Goal: Information Seeking & Learning: Learn about a topic

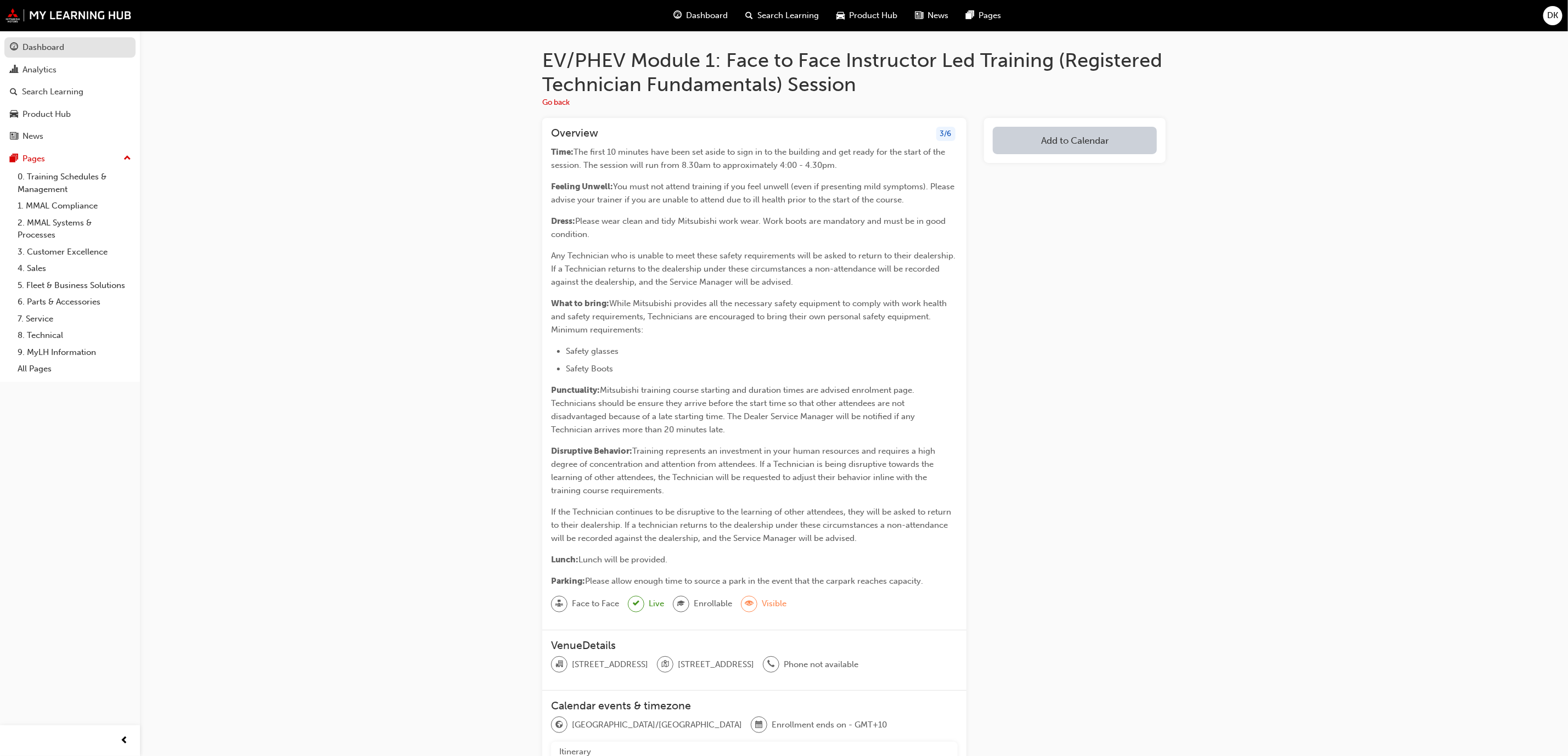
click at [107, 51] on div "Dashboard" at bounding box center [70, 47] width 120 height 14
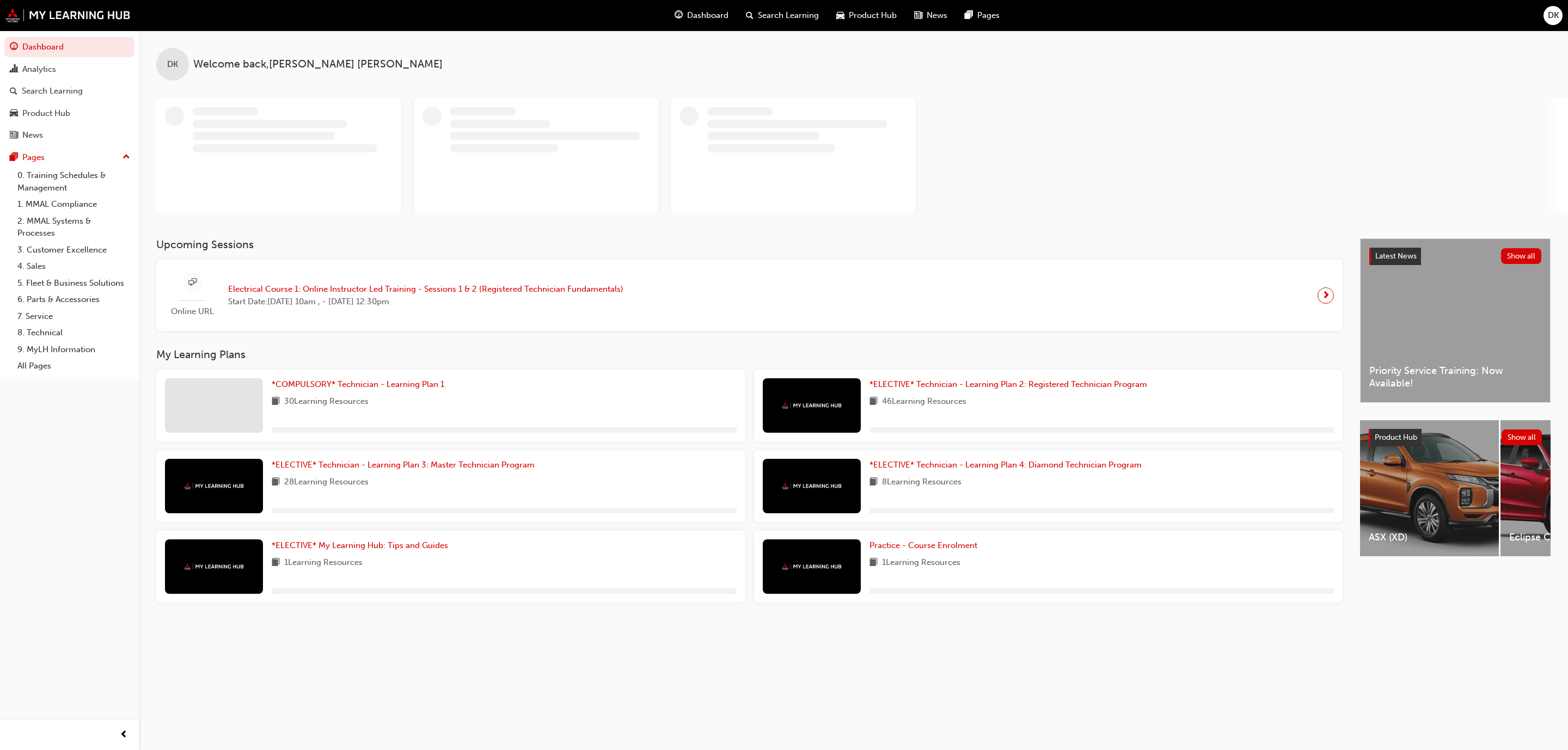
click at [323, 293] on span "Electrical Course 1: Online Instructor Led Training - Sessions 1 & 2 (Registere…" at bounding box center [426, 289] width 395 height 12
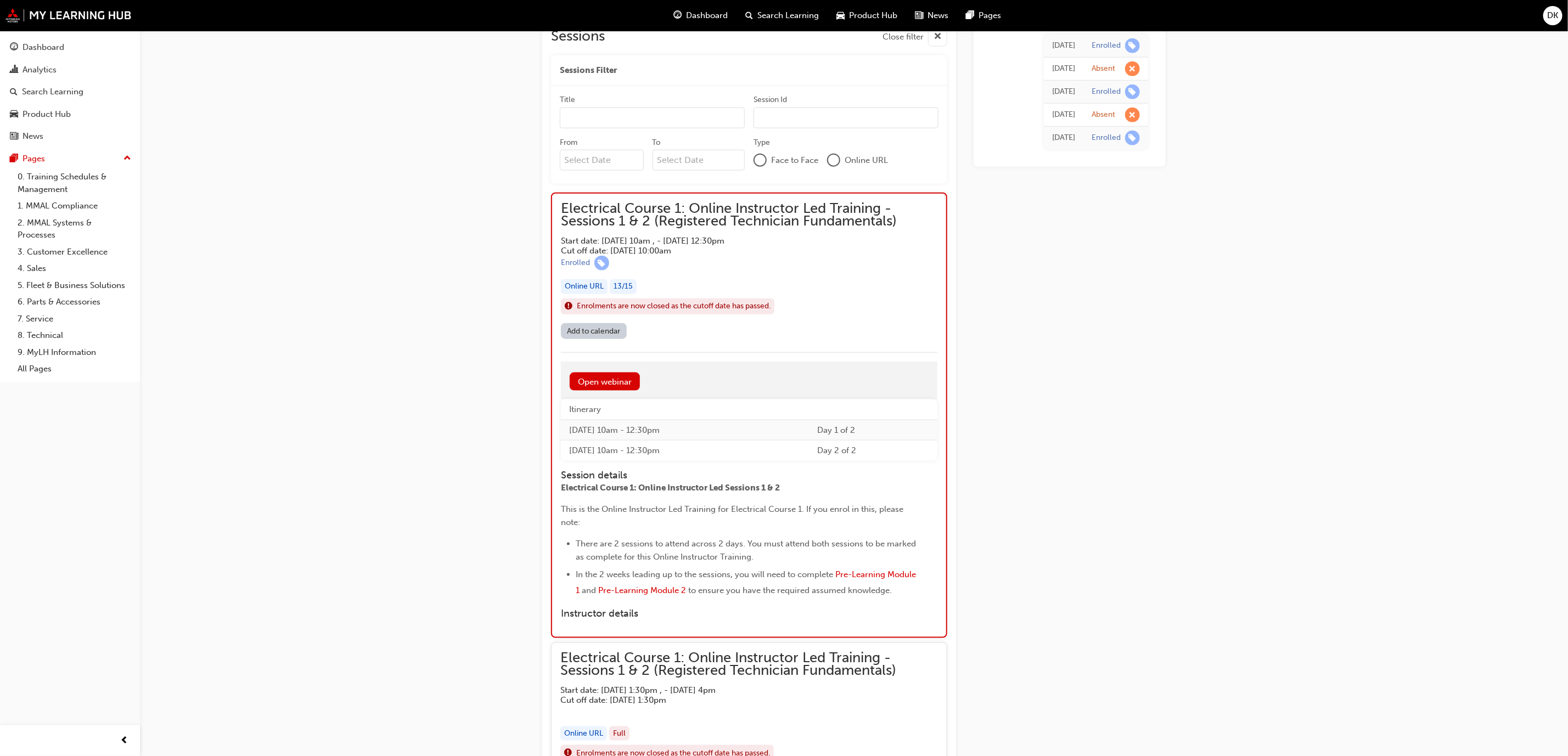
scroll to position [854, 0]
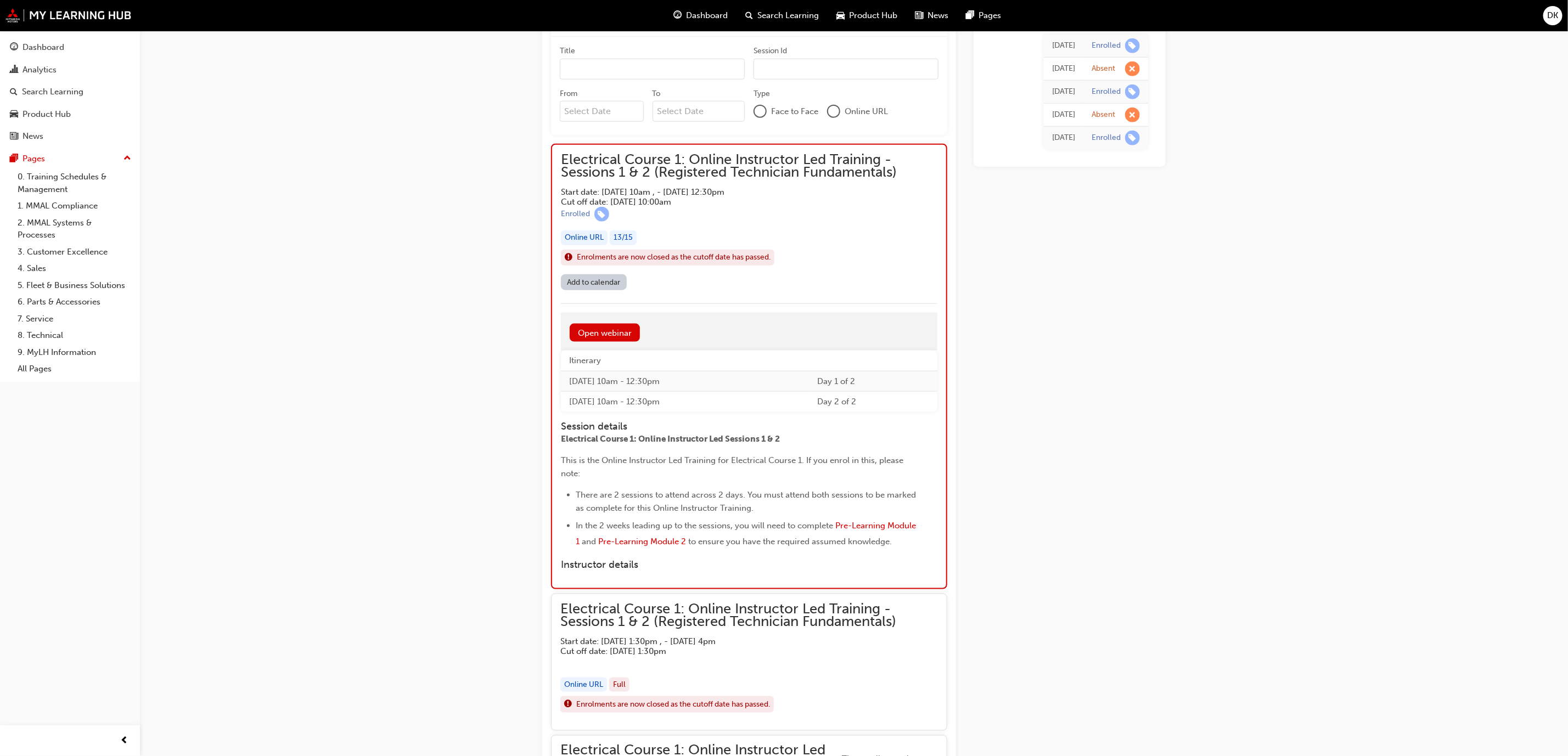
drag, startPoint x: 877, startPoint y: 523, endPoint x: 896, endPoint y: 532, distance: 21.0
click at [896, 532] on li "In the 2 weeks leading up to the sessions, you will need to complete Pre-Learni…" at bounding box center [746, 535] width 342 height 32
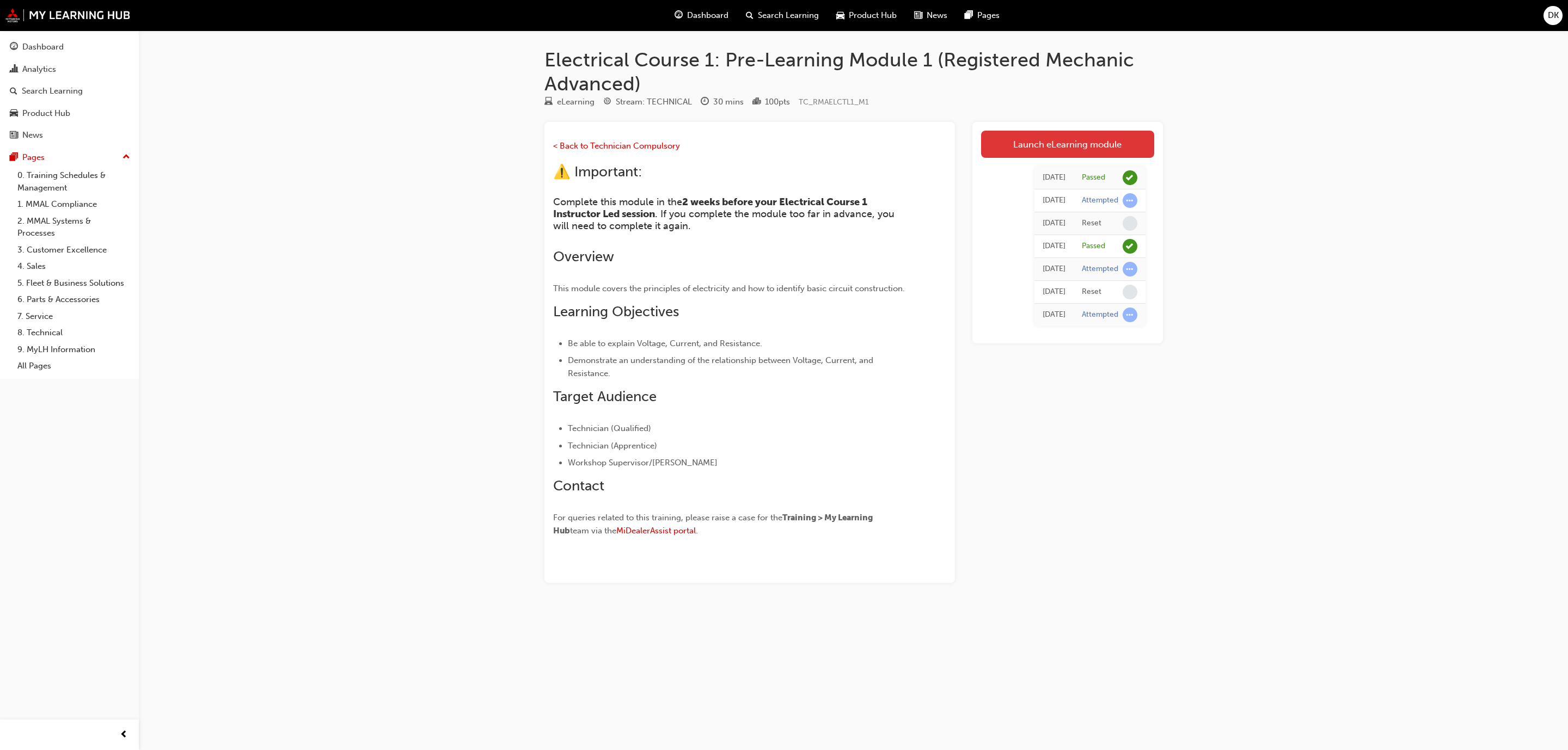
click at [1037, 136] on link "Launch eLearning module" at bounding box center [1068, 144] width 173 height 27
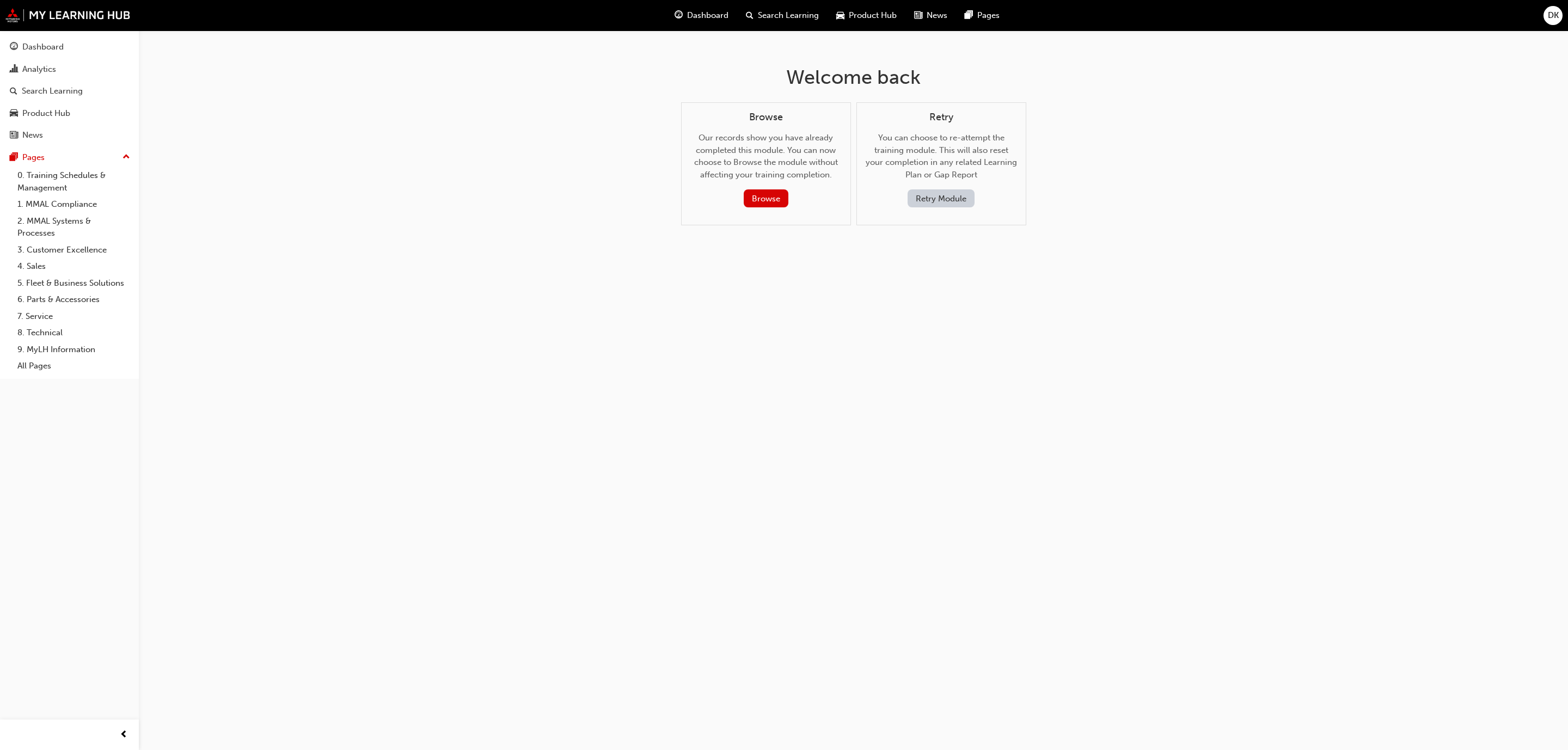
click at [926, 198] on button "Retry Module" at bounding box center [941, 199] width 67 height 18
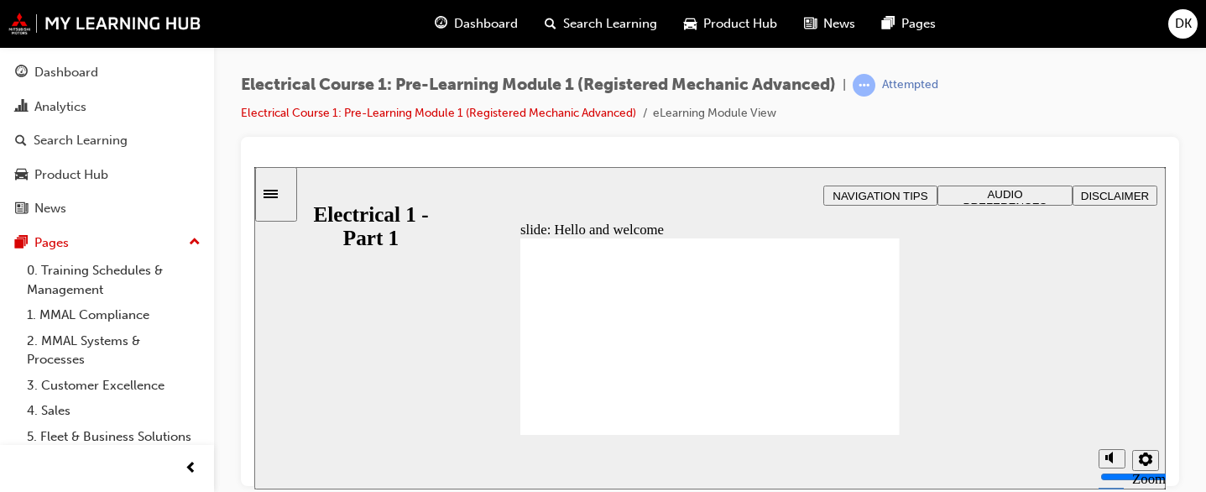
drag, startPoint x: 867, startPoint y: 423, endPoint x: 1456, endPoint y: 650, distance: 631.3
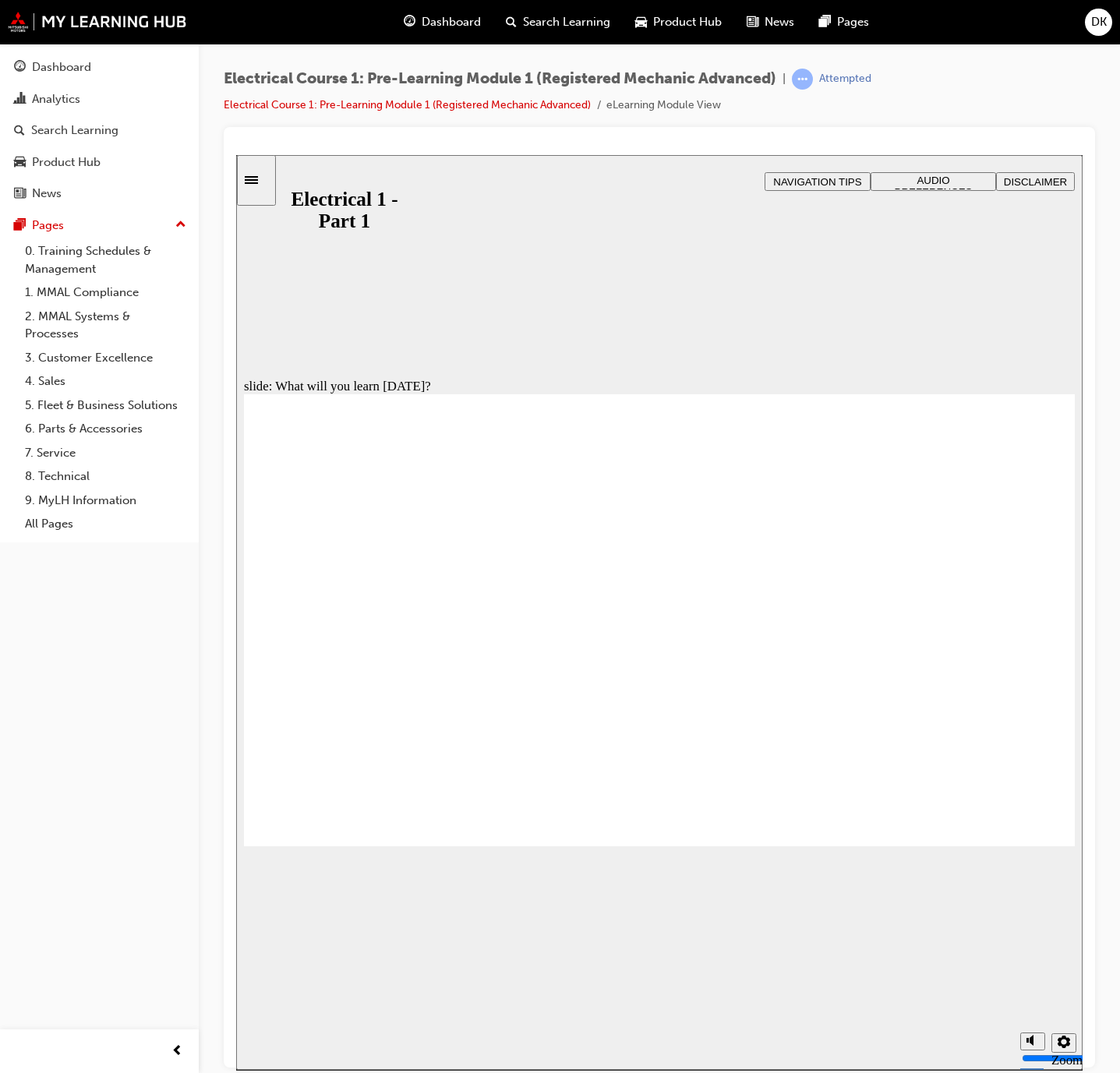
drag, startPoint x: 1004, startPoint y: 825, endPoint x: 1352, endPoint y: 978, distance: 380.1
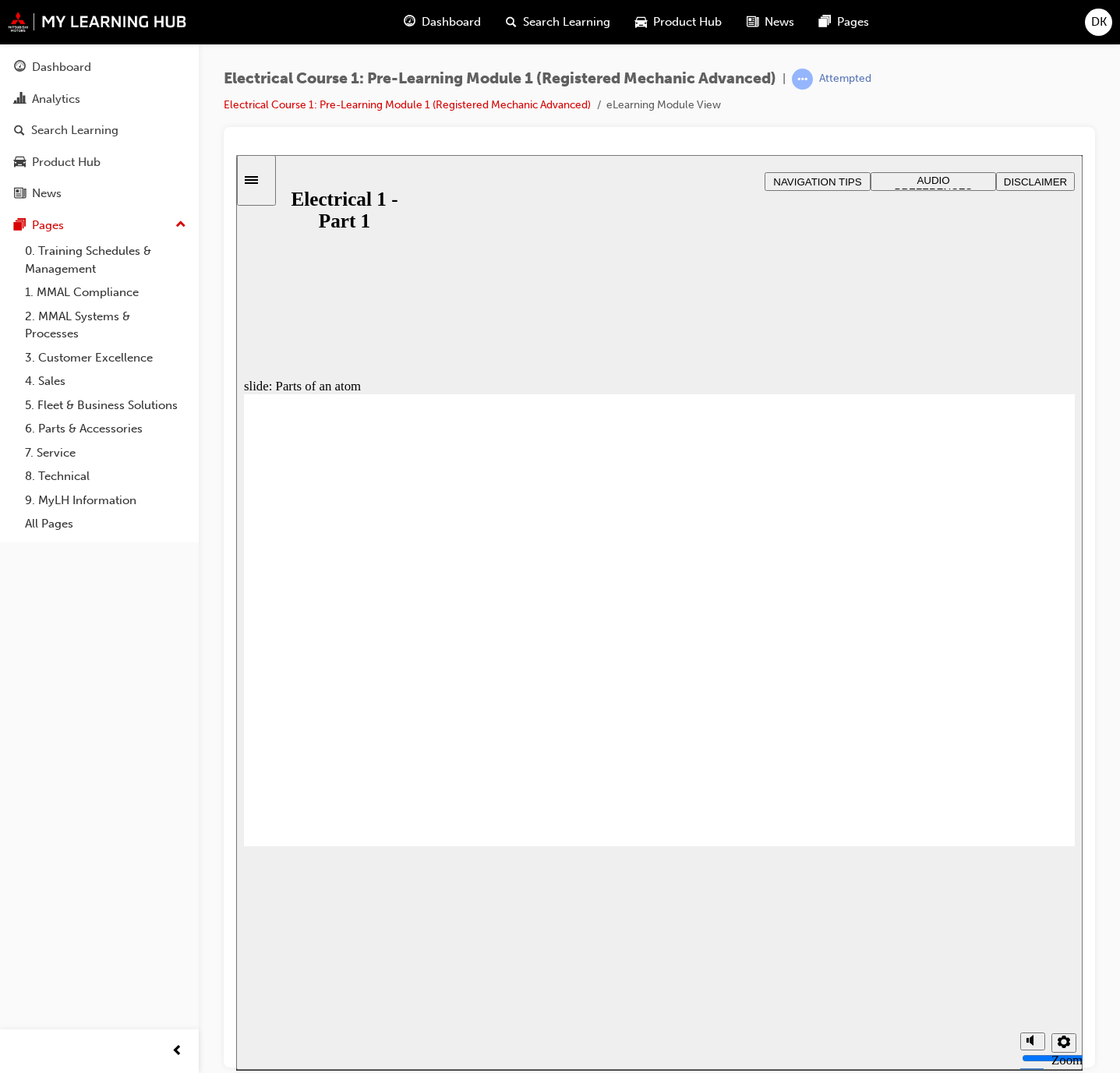
drag, startPoint x: 1032, startPoint y: 822, endPoint x: 1353, endPoint y: 950, distance: 345.6
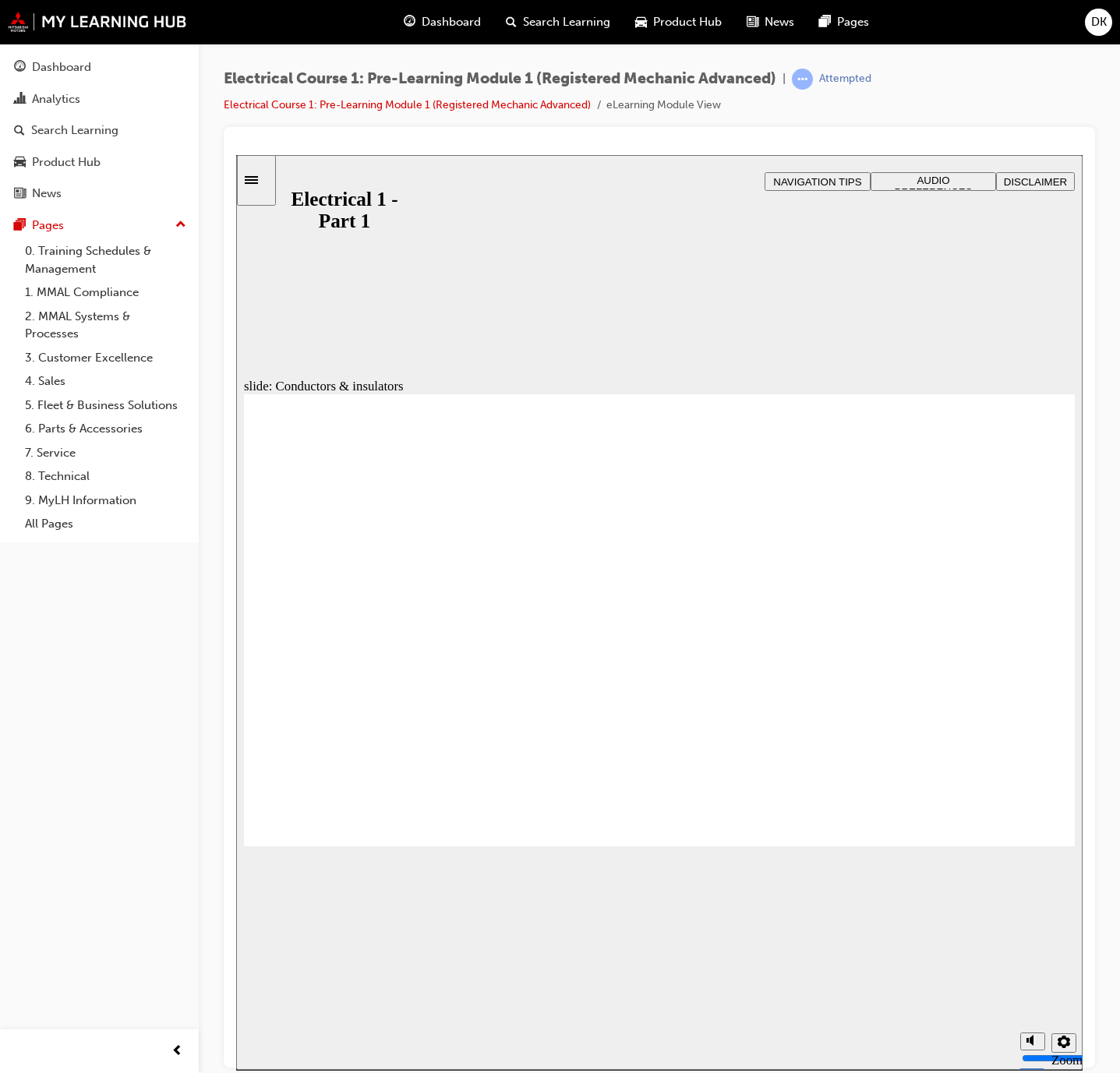
drag, startPoint x: 765, startPoint y: 540, endPoint x: 776, endPoint y: 540, distance: 11.0
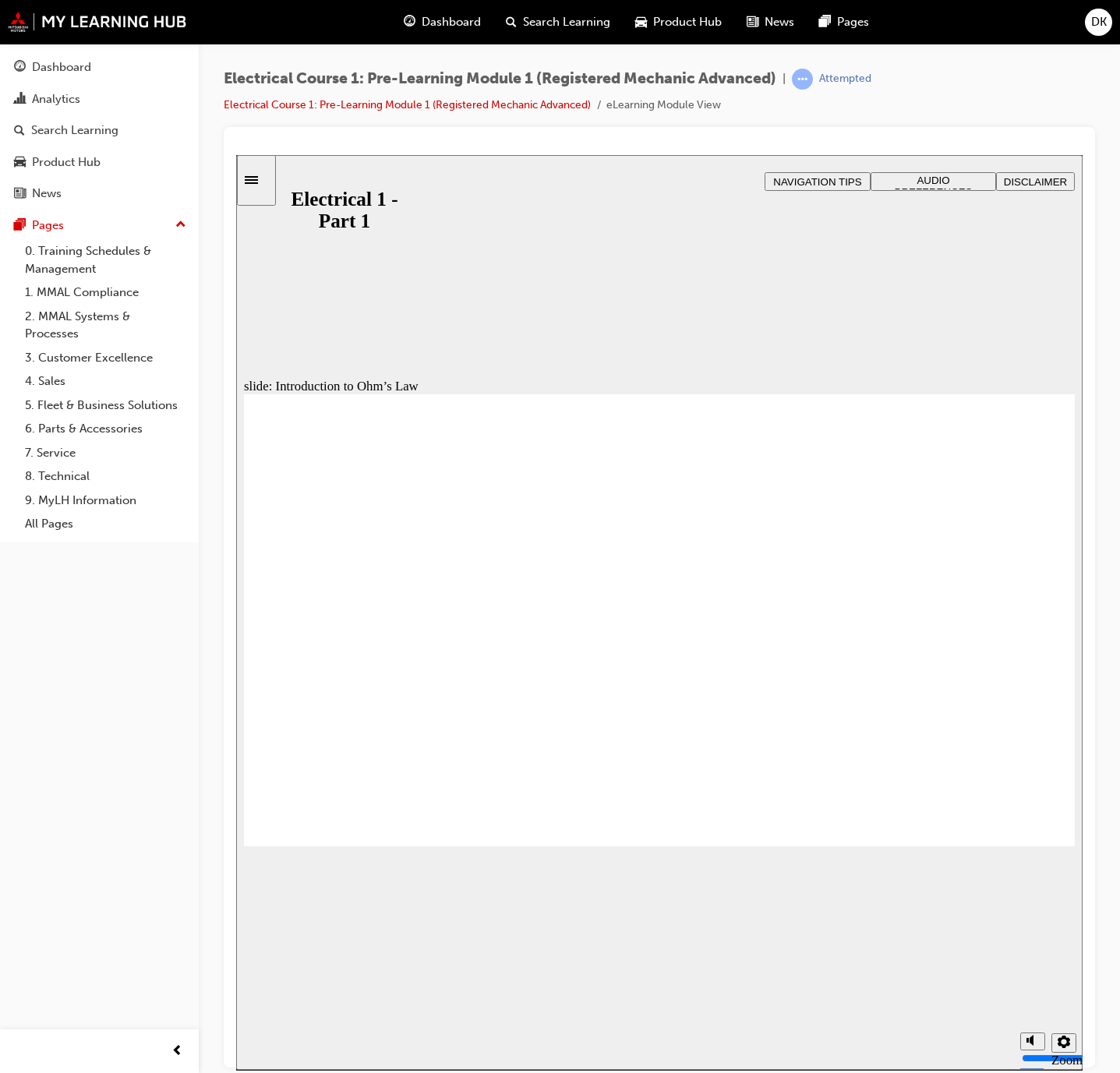
drag, startPoint x: 501, startPoint y: 794, endPoint x: 365, endPoint y: 750, distance: 142.9
drag, startPoint x: 360, startPoint y: 748, endPoint x: 624, endPoint y: 654, distance: 280.2
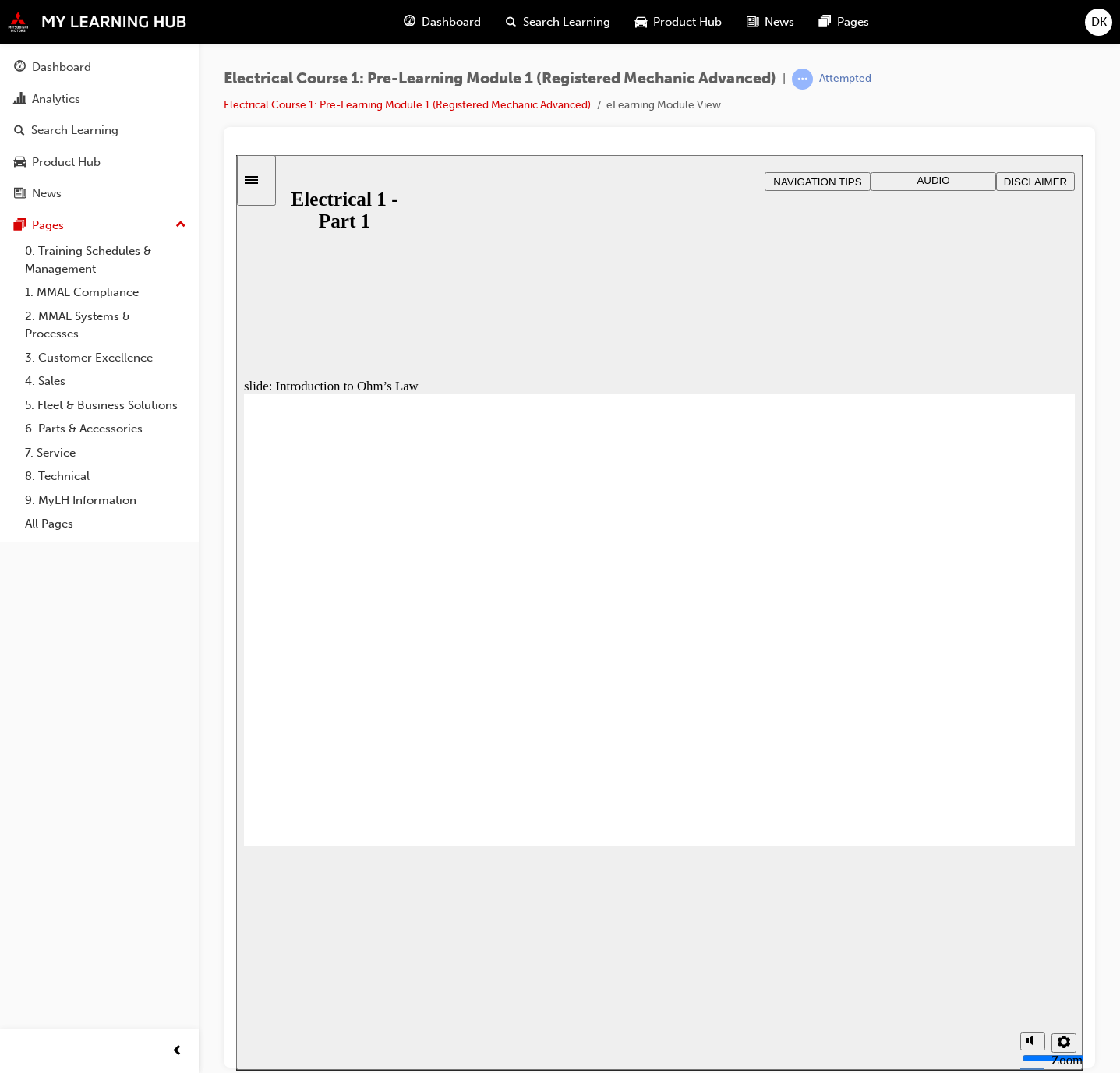
click at [396, 706] on div "Rectangle 1 Rectangle 3 Introduction to Ohm’s Law Understanding the relationshi…" at bounding box center [659, 1080] width 830 height 1372
drag, startPoint x: 709, startPoint y: 661, endPoint x: 826, endPoint y: 678, distance: 118.2
drag, startPoint x: 912, startPoint y: 711, endPoint x: 982, endPoint y: 776, distance: 95.5
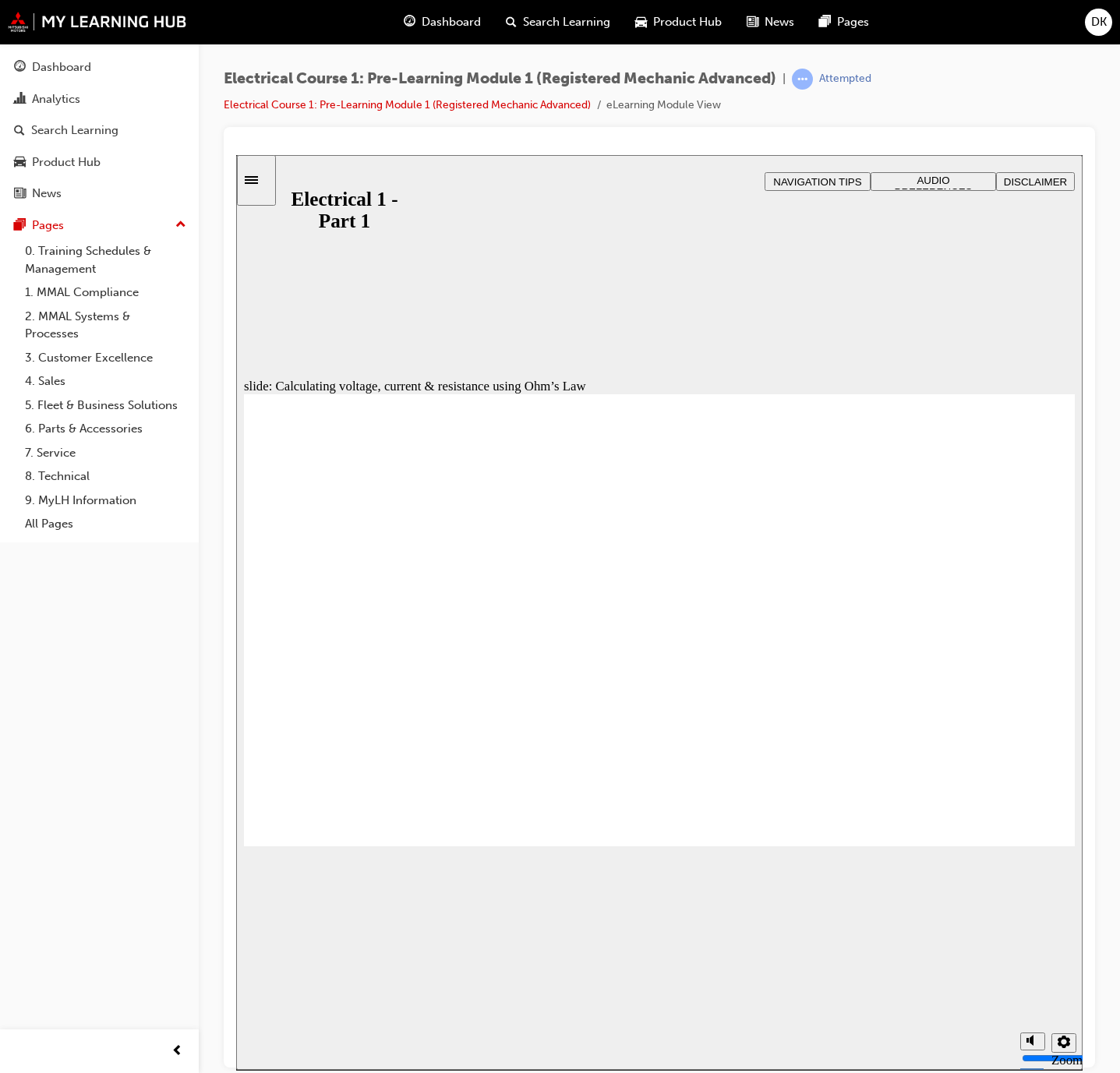
drag, startPoint x: 1032, startPoint y: 491, endPoint x: 1022, endPoint y: 479, distance: 15.6
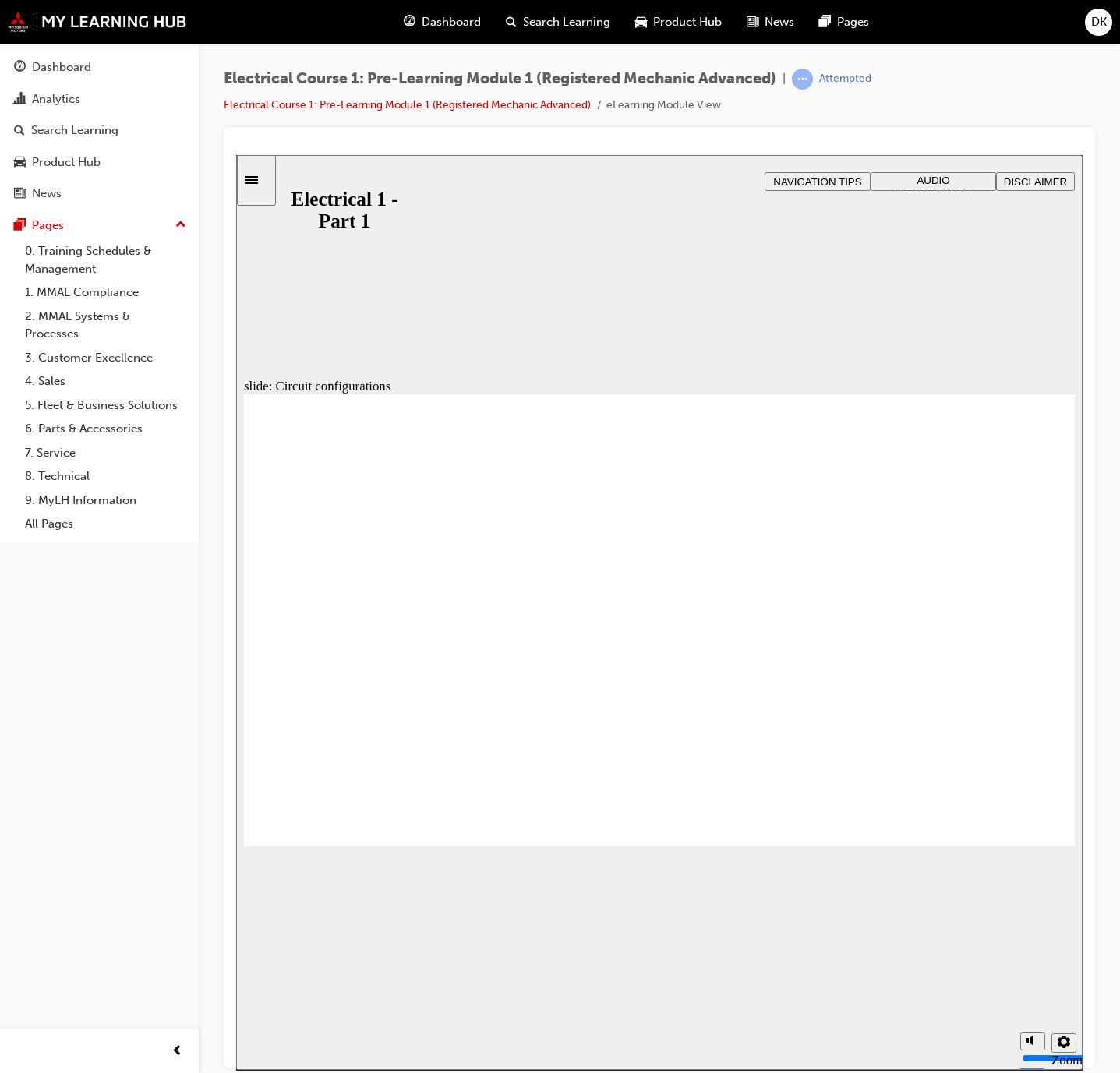
drag, startPoint x: 1023, startPoint y: 820, endPoint x: 1353, endPoint y: 975, distance: 364.6
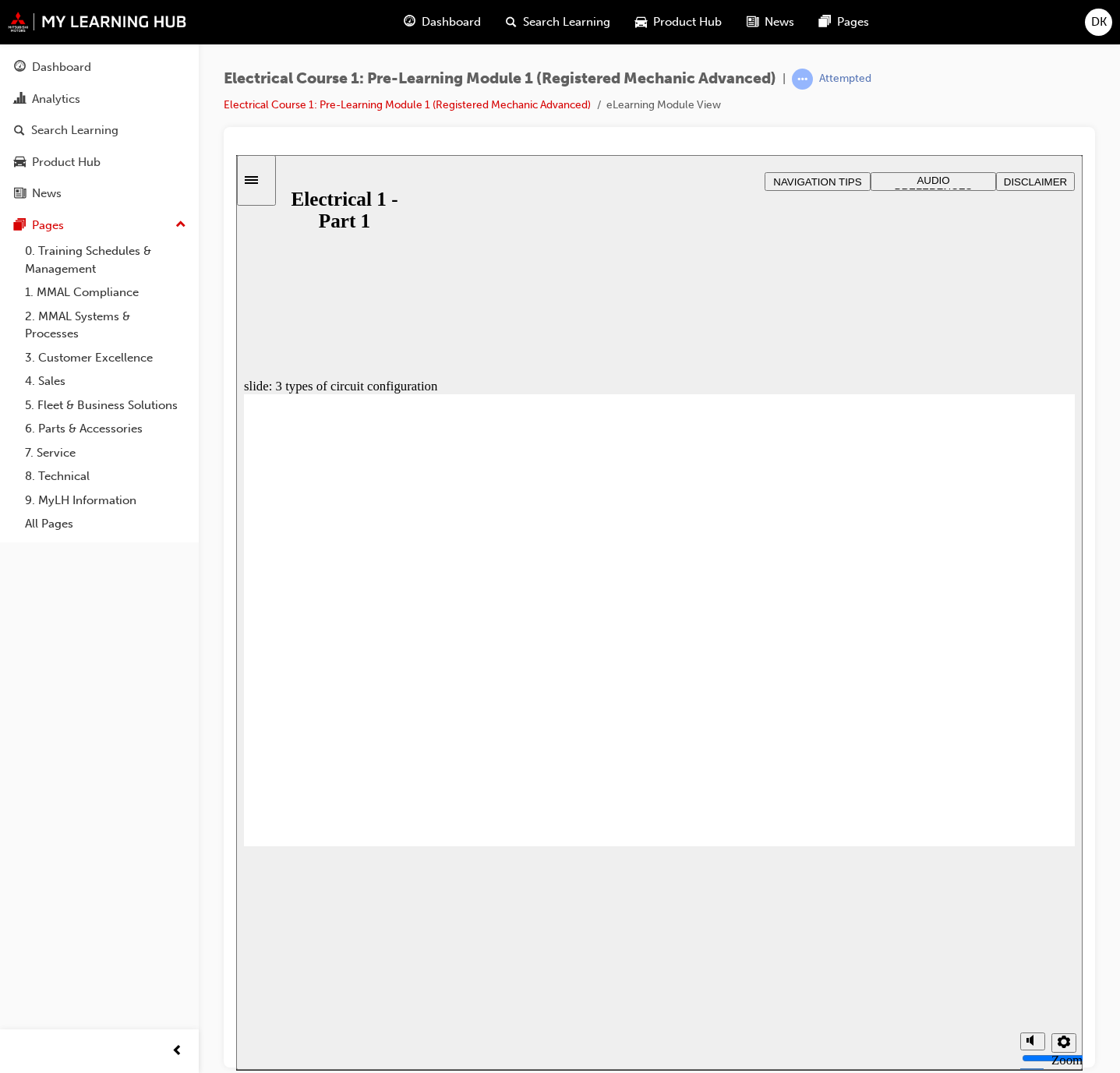
checkbox input "true"
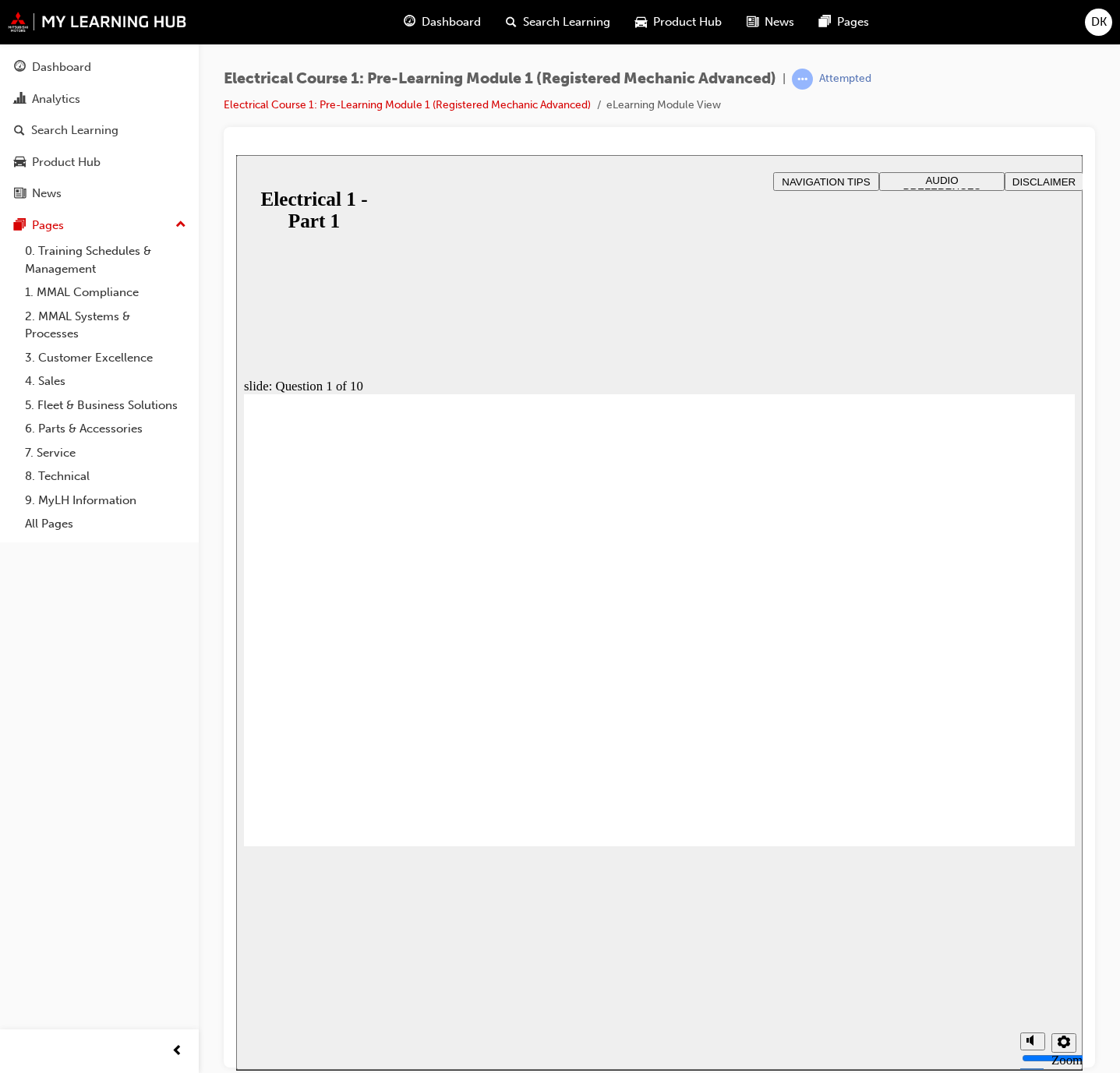
radio input "true"
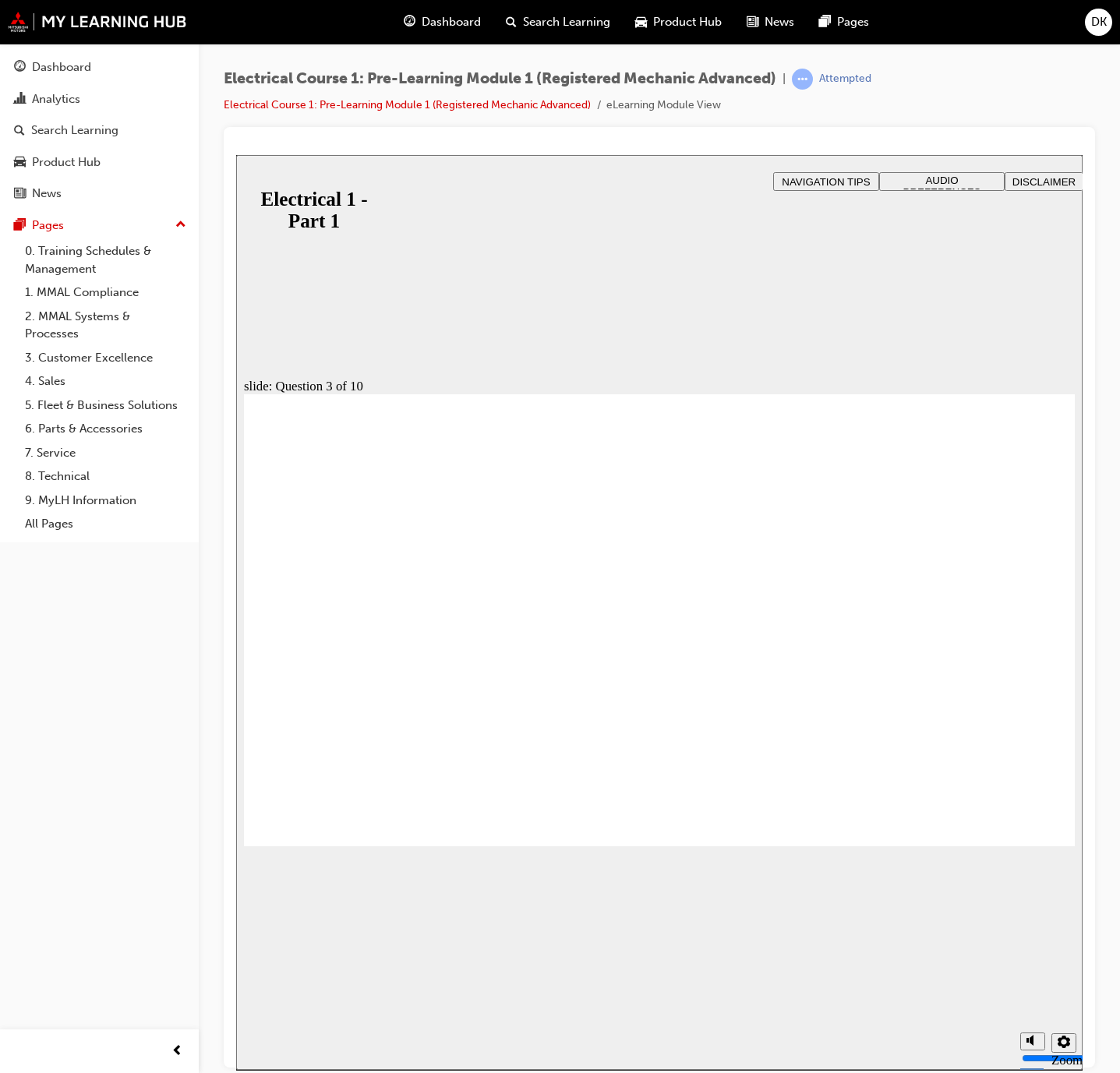
radio input "true"
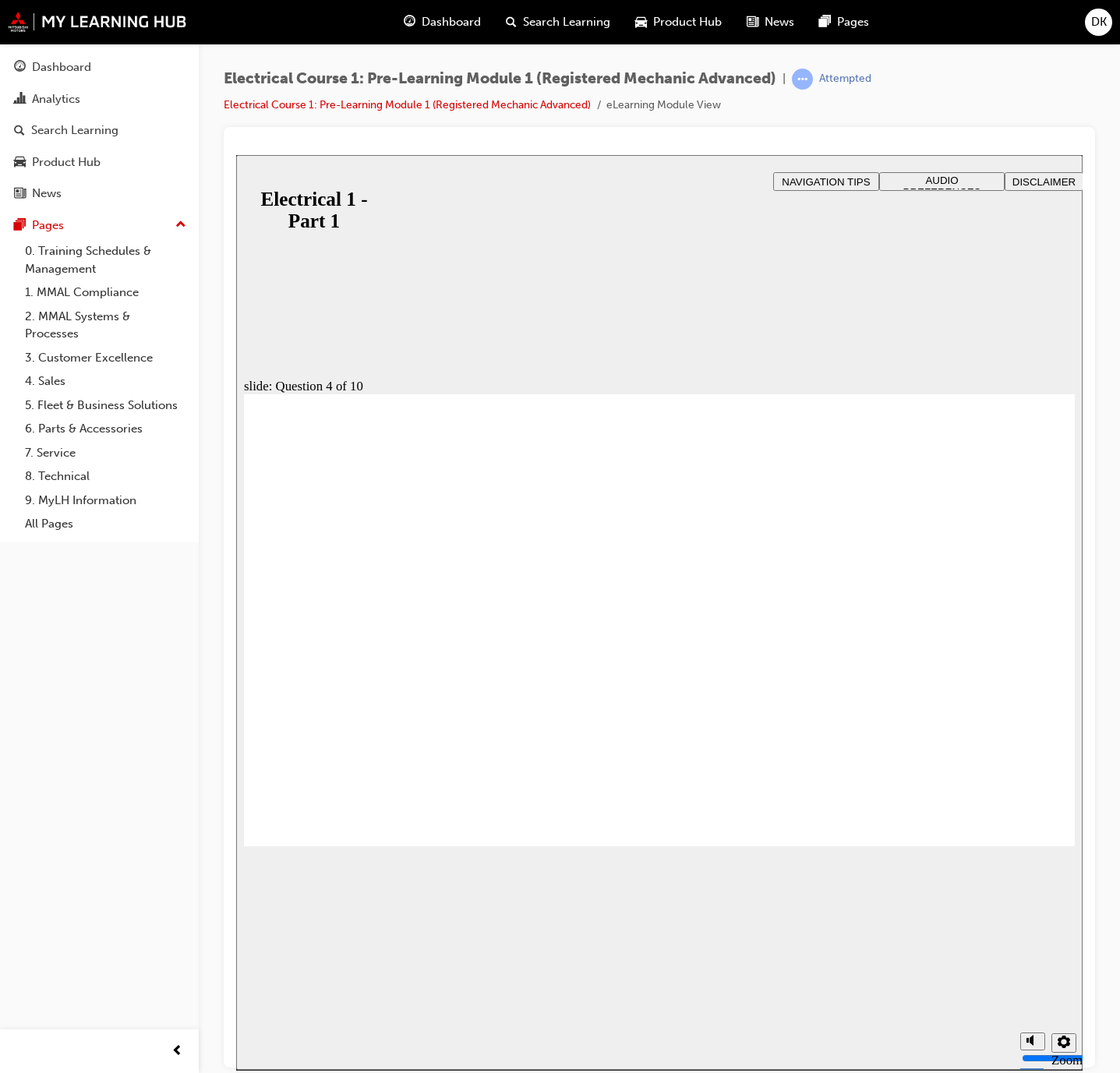
radio input "true"
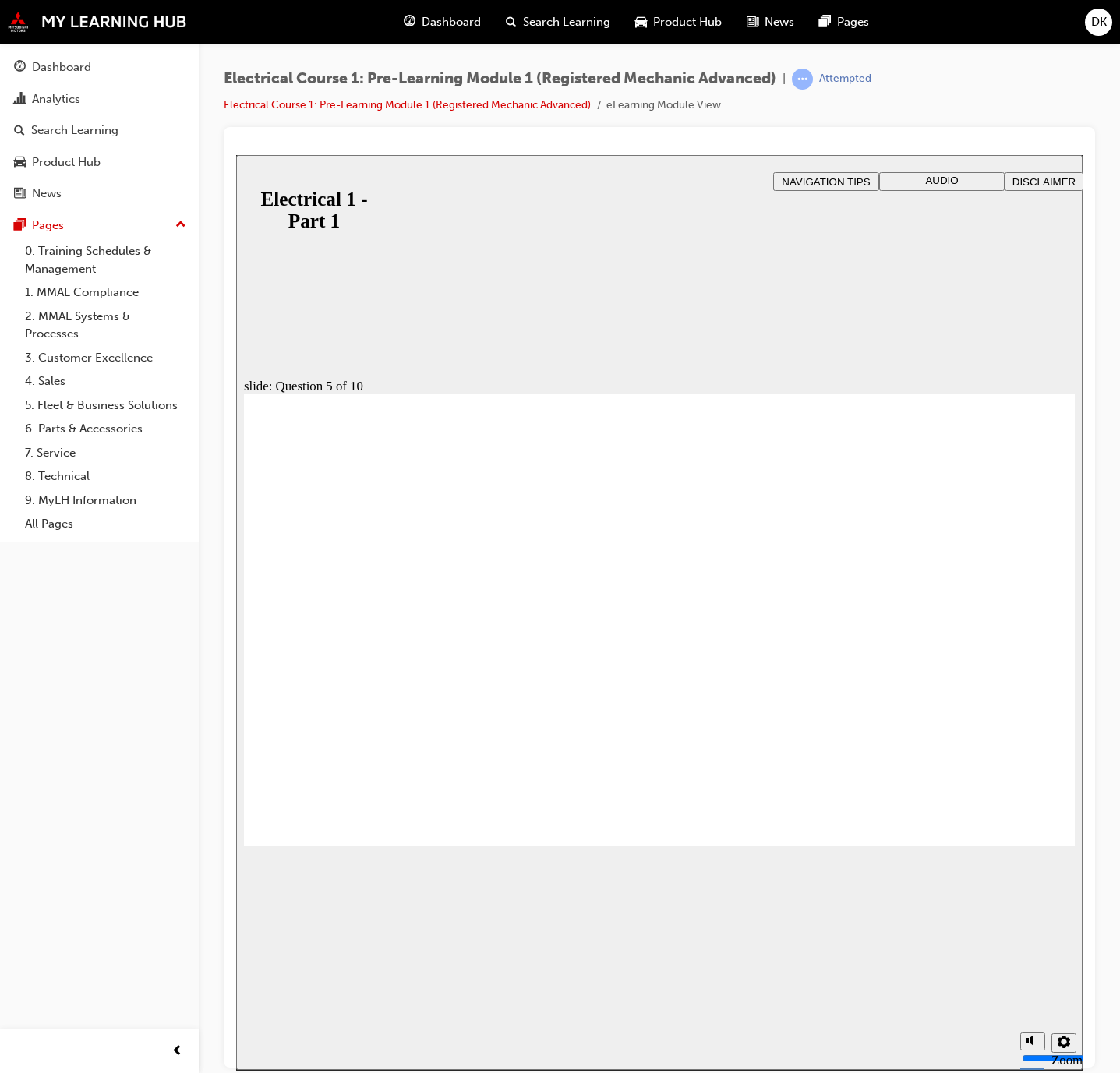
radio input "false"
radio input "true"
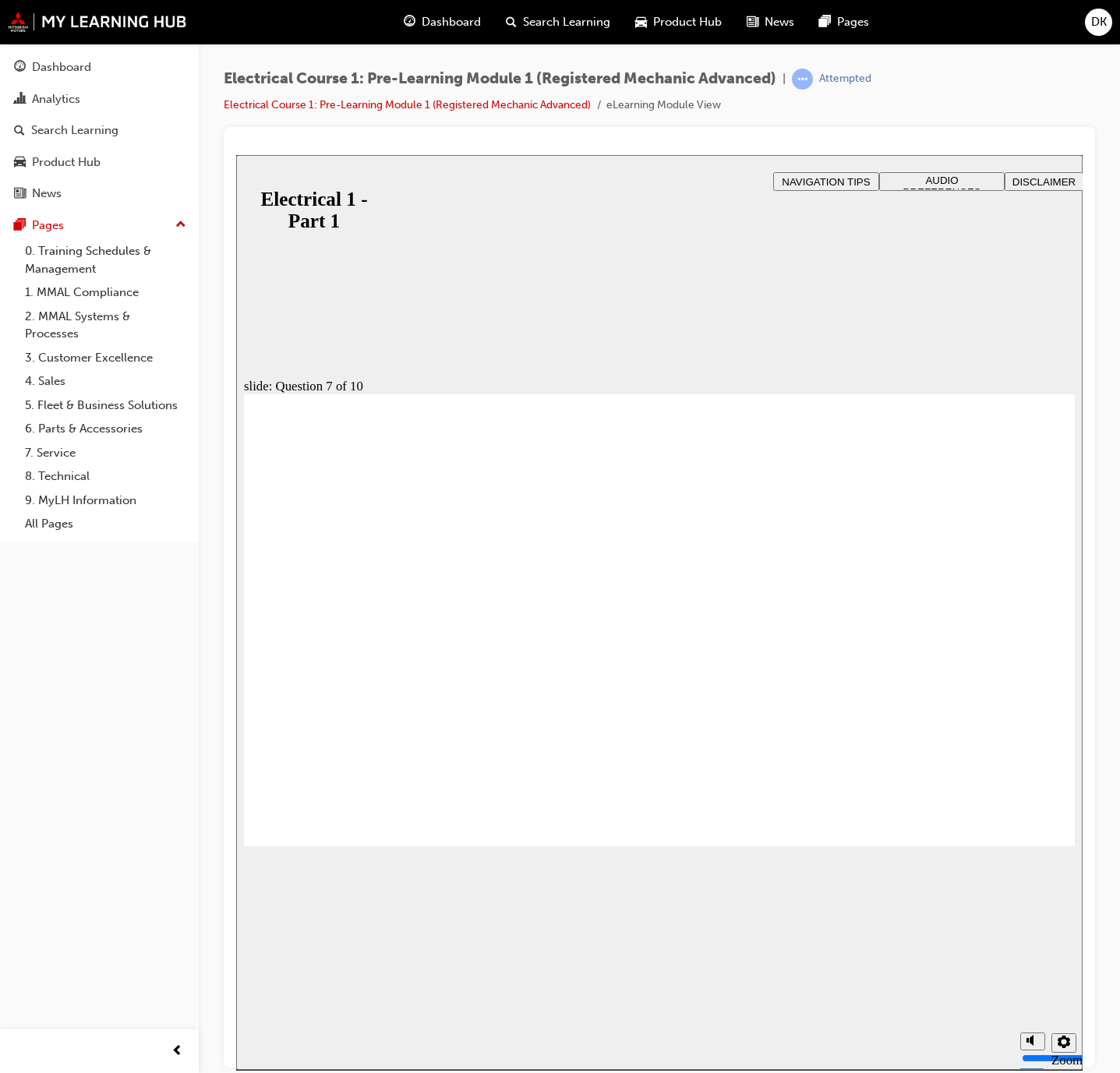
radio input "true"
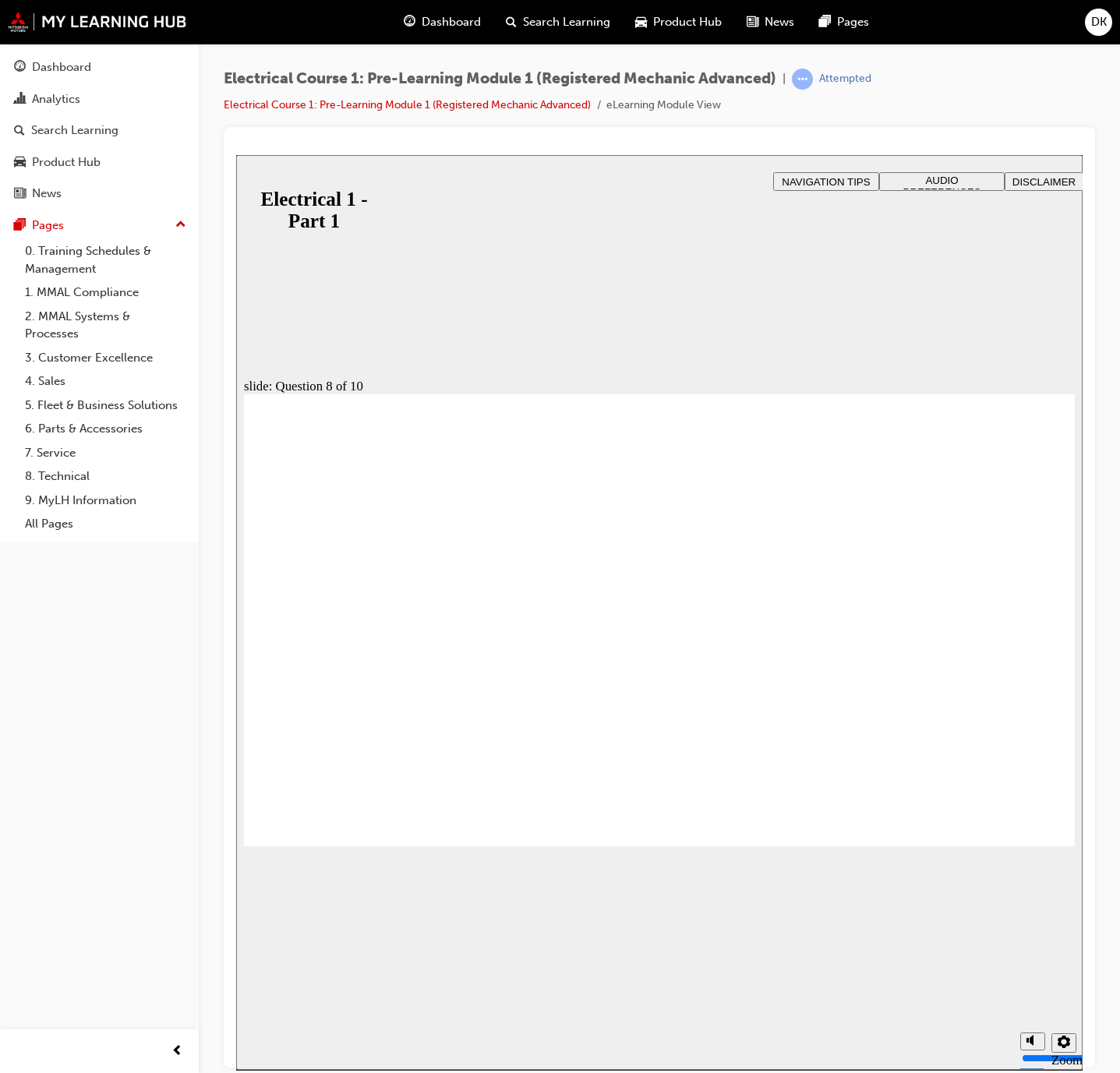
radio input "true"
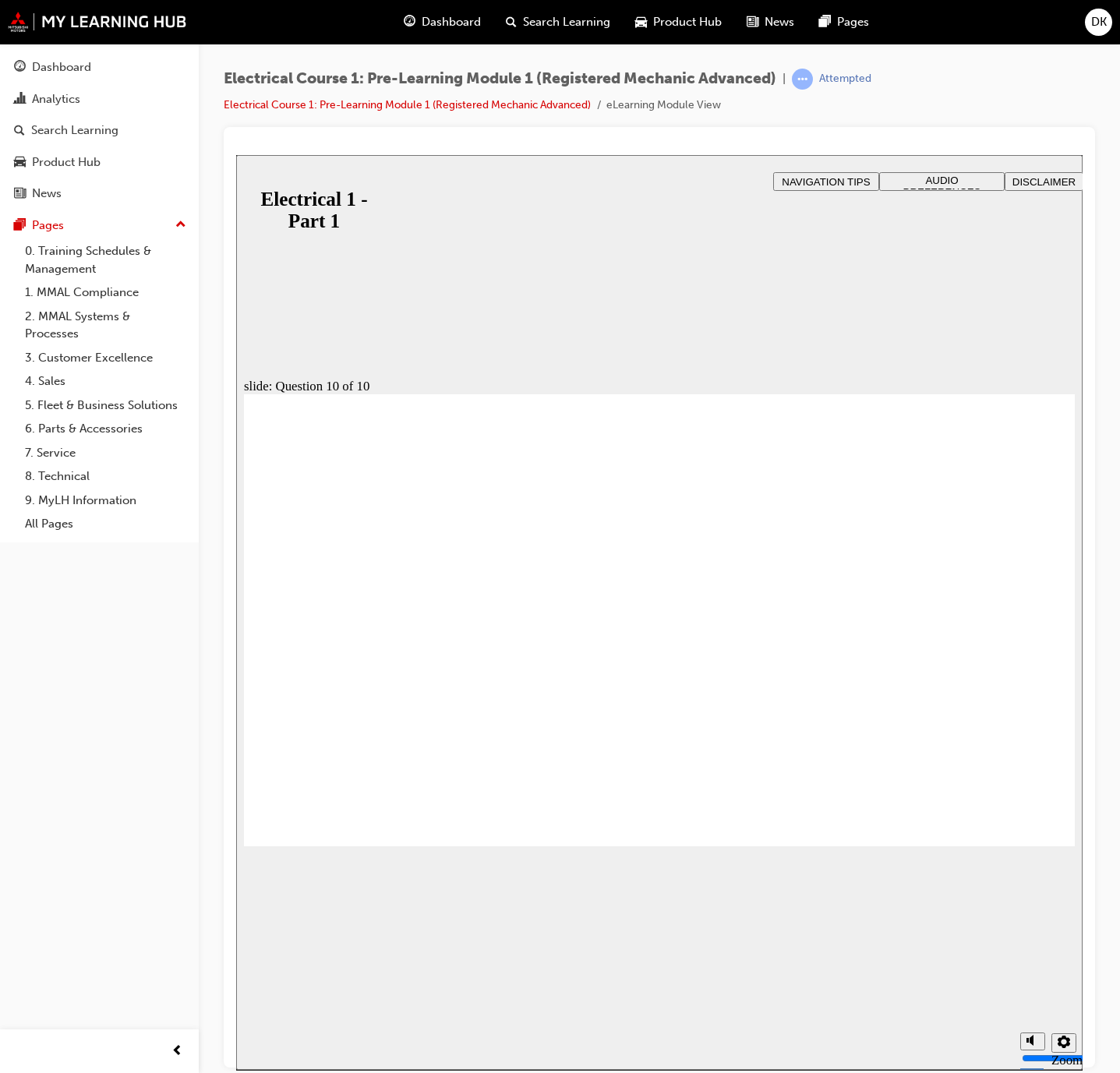
radio input "true"
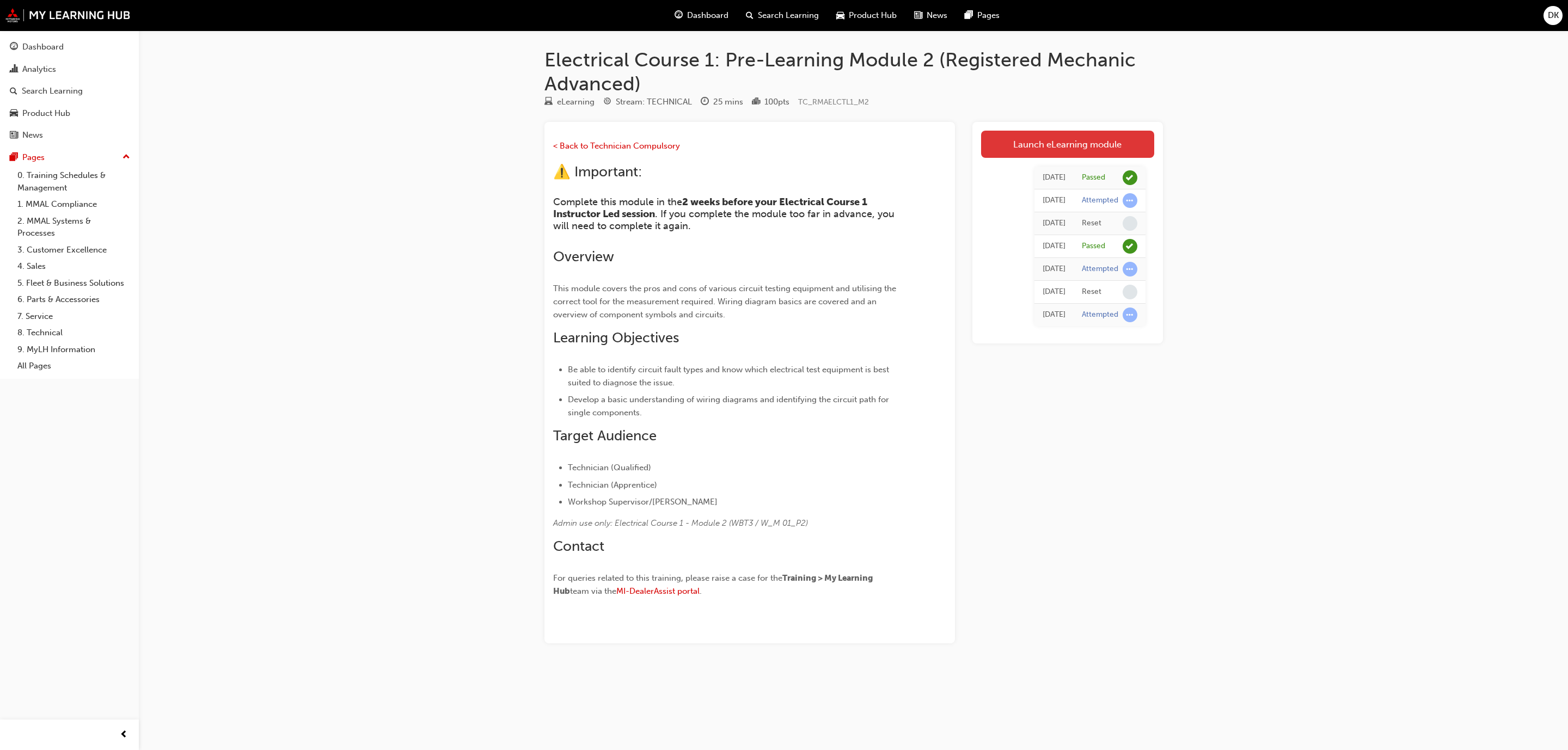
click at [1075, 147] on link "Launch eLearning module" at bounding box center [1068, 144] width 173 height 27
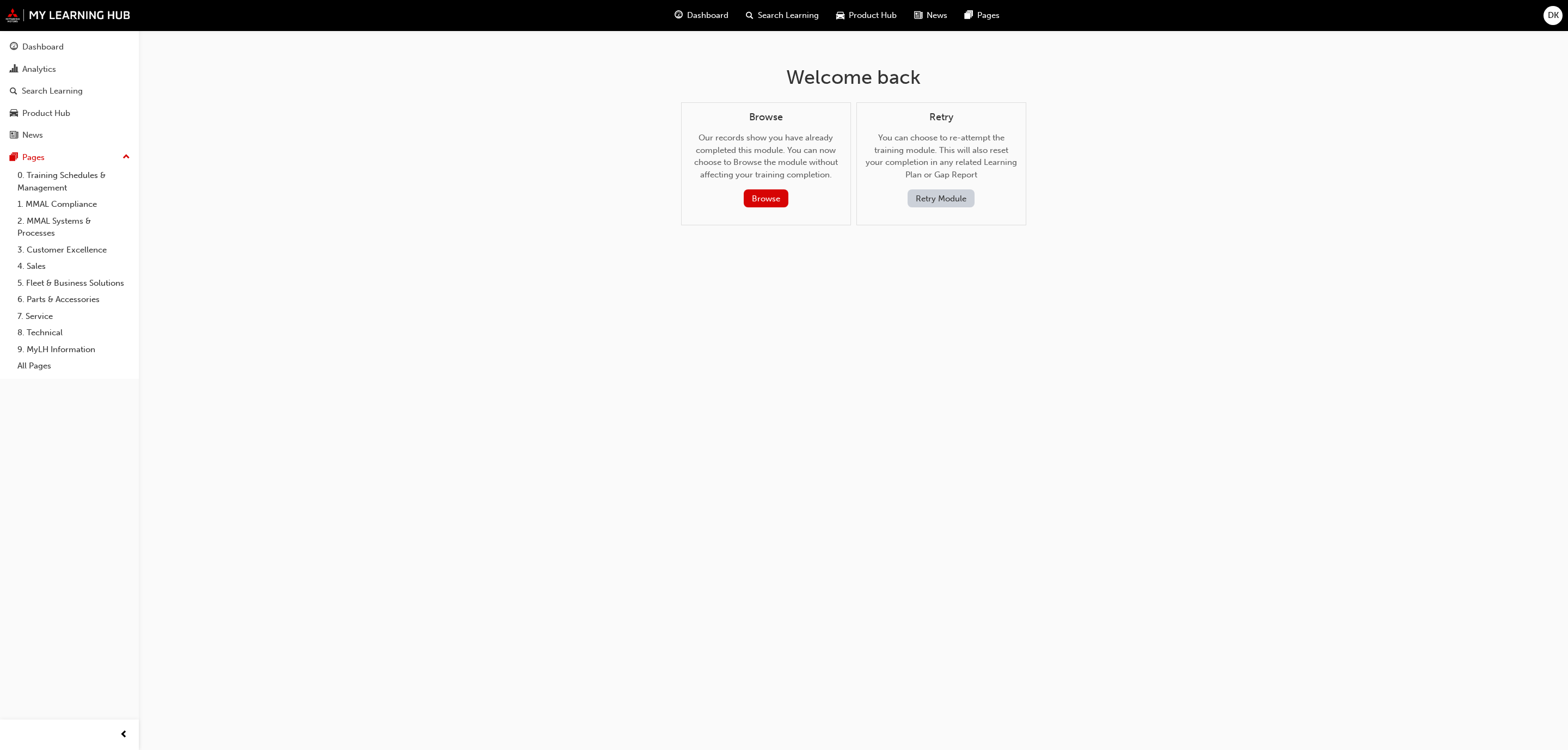
click at [953, 195] on button "Retry Module" at bounding box center [941, 199] width 67 height 18
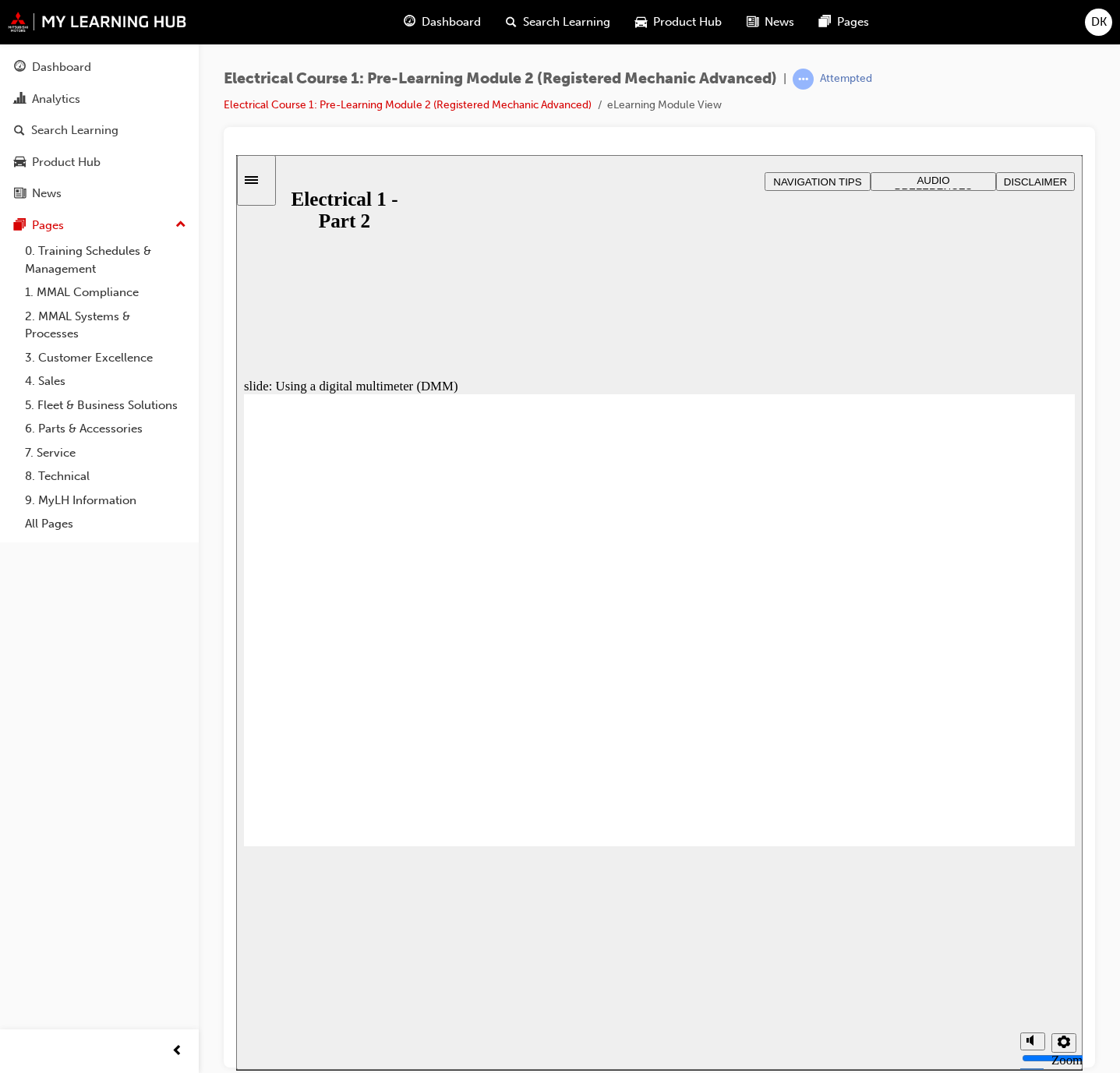
type input "21"
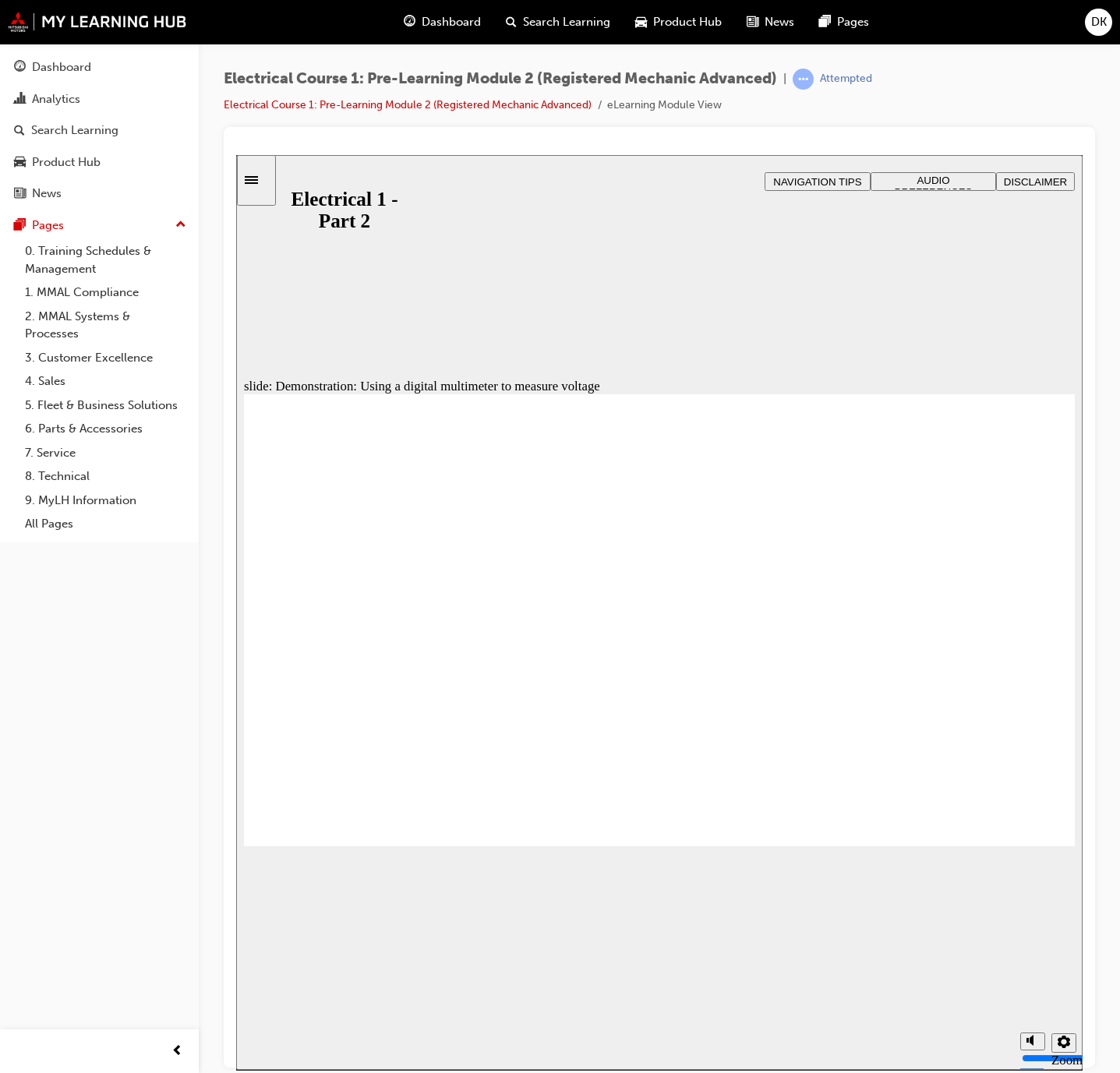
type input "30"
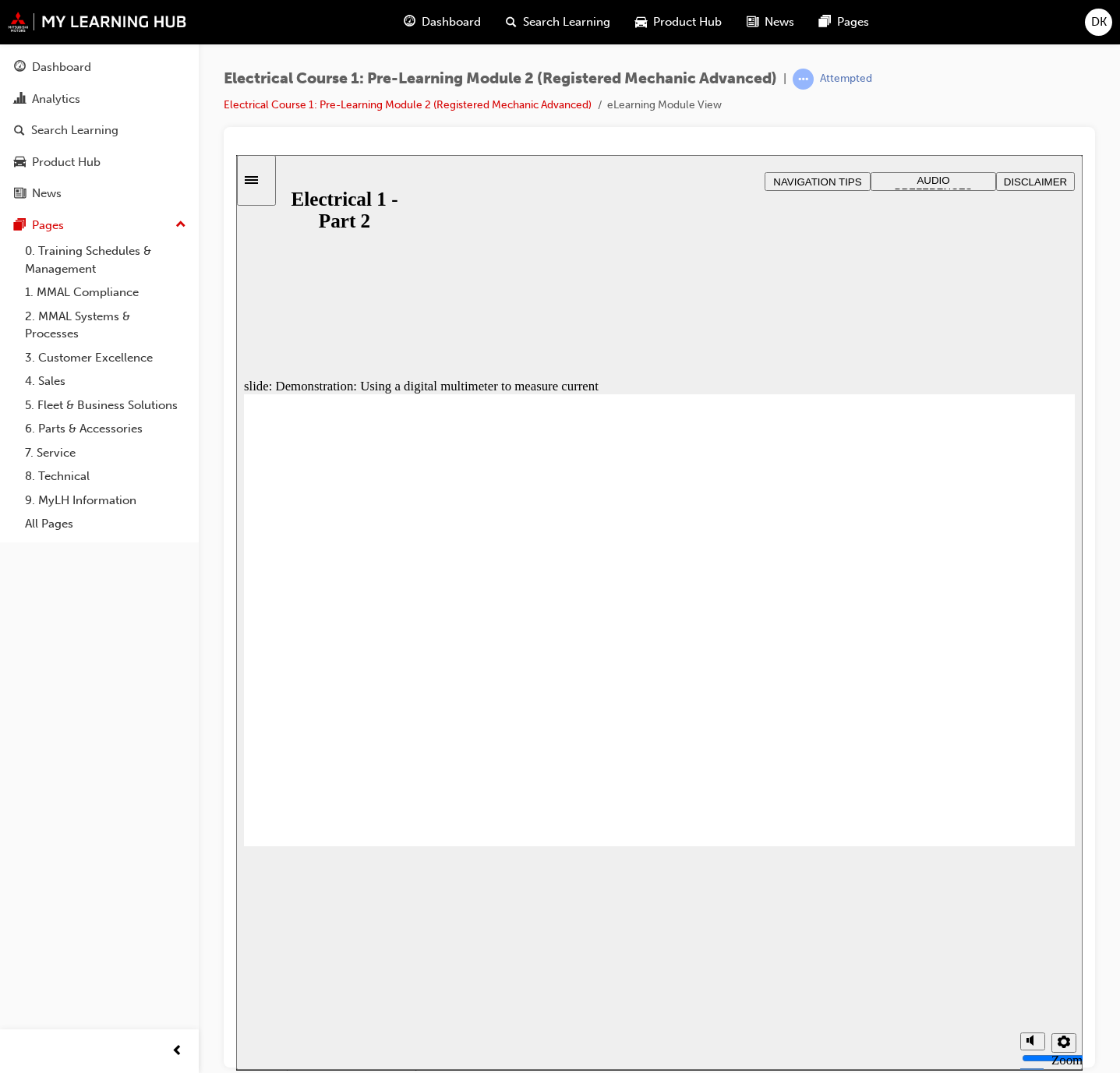
drag, startPoint x: 1061, startPoint y: 455, endPoint x: 1054, endPoint y: 451, distance: 8.1
type input "30"
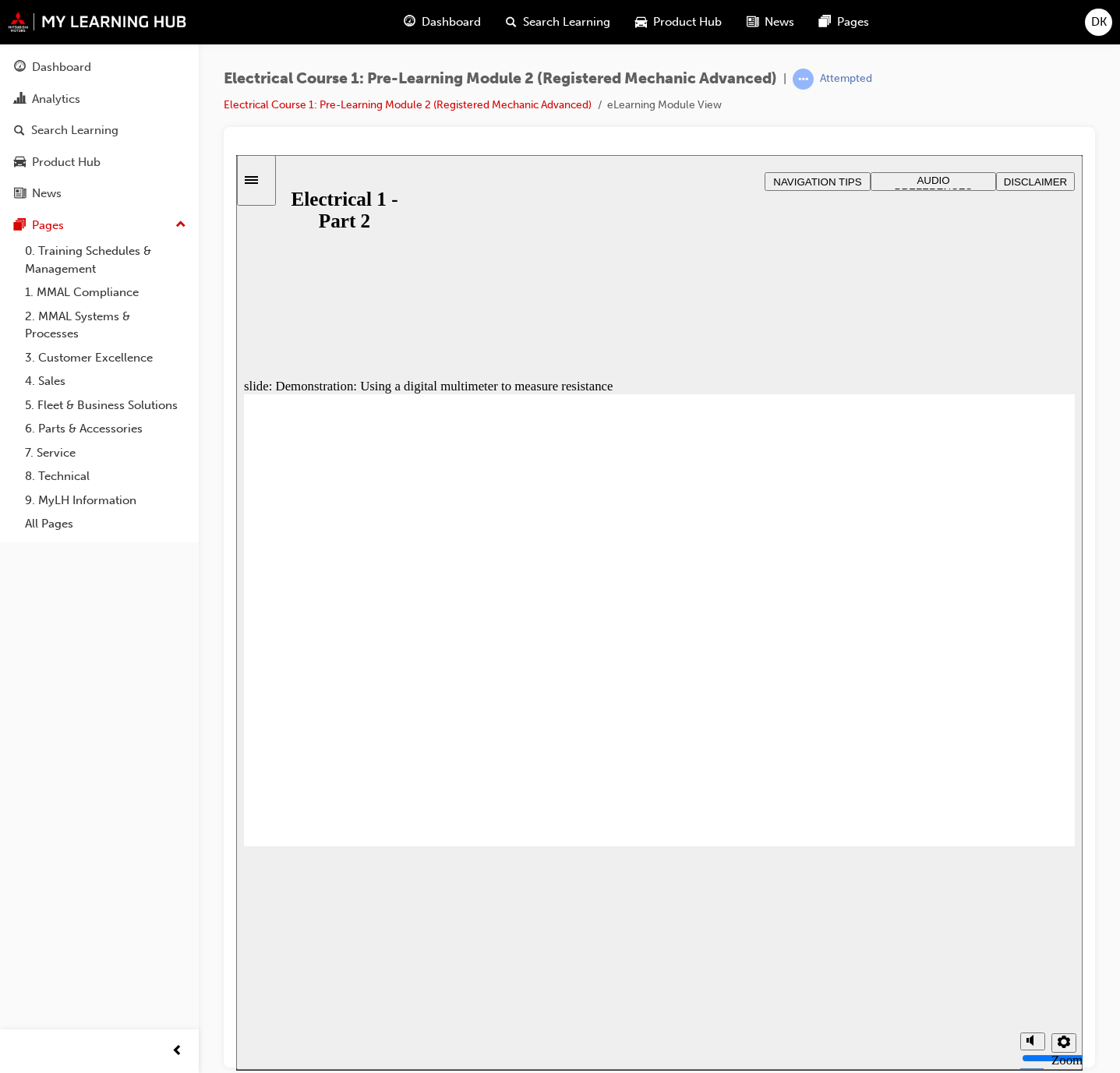
type input "24"
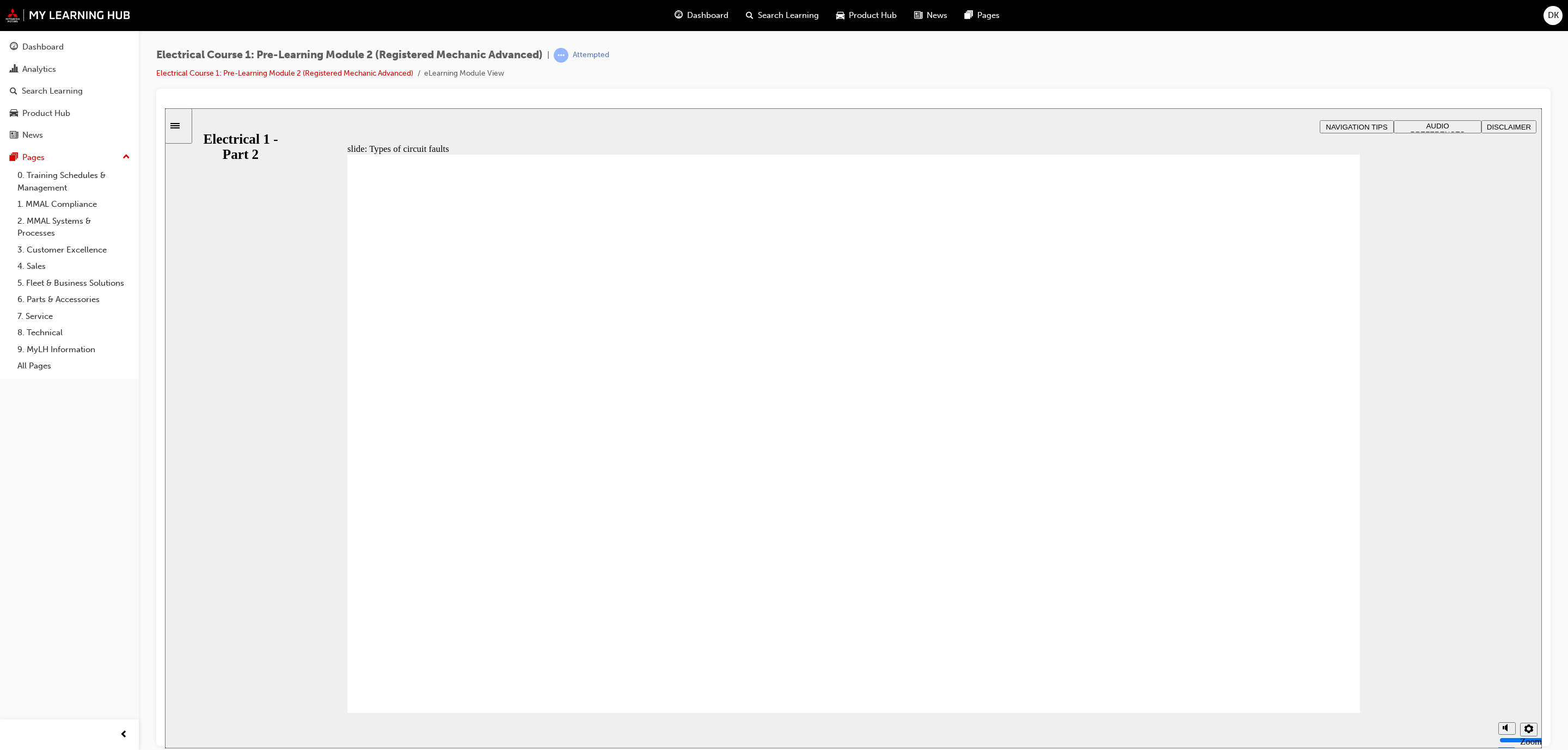
drag, startPoint x: 1290, startPoint y: 644, endPoint x: 1293, endPoint y: 666, distance: 22.2
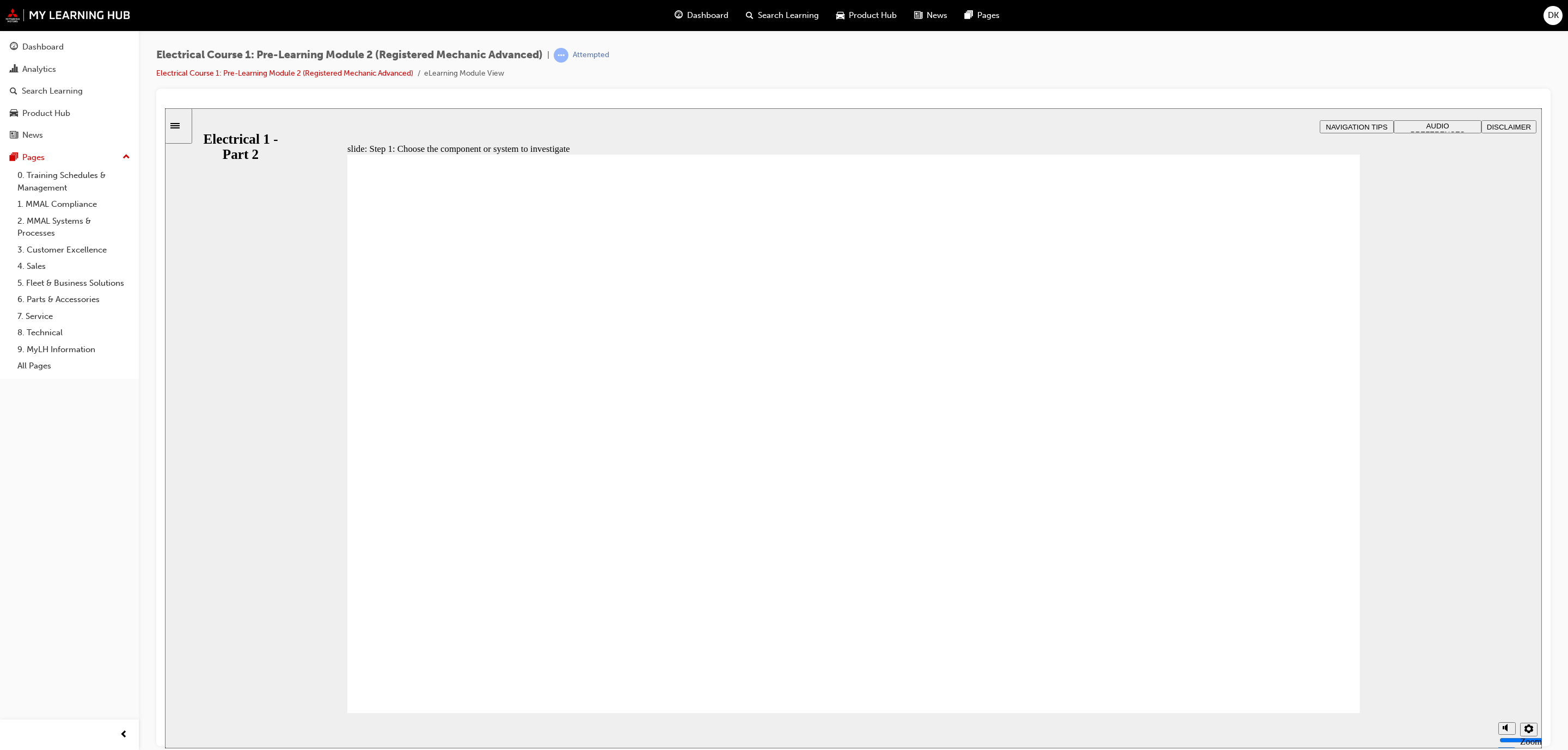
click at [209, 369] on div "slide: Step 1: Choose the component or system to investigate Rectangle 1 Rectan…" at bounding box center [853, 428] width 1377 height 640
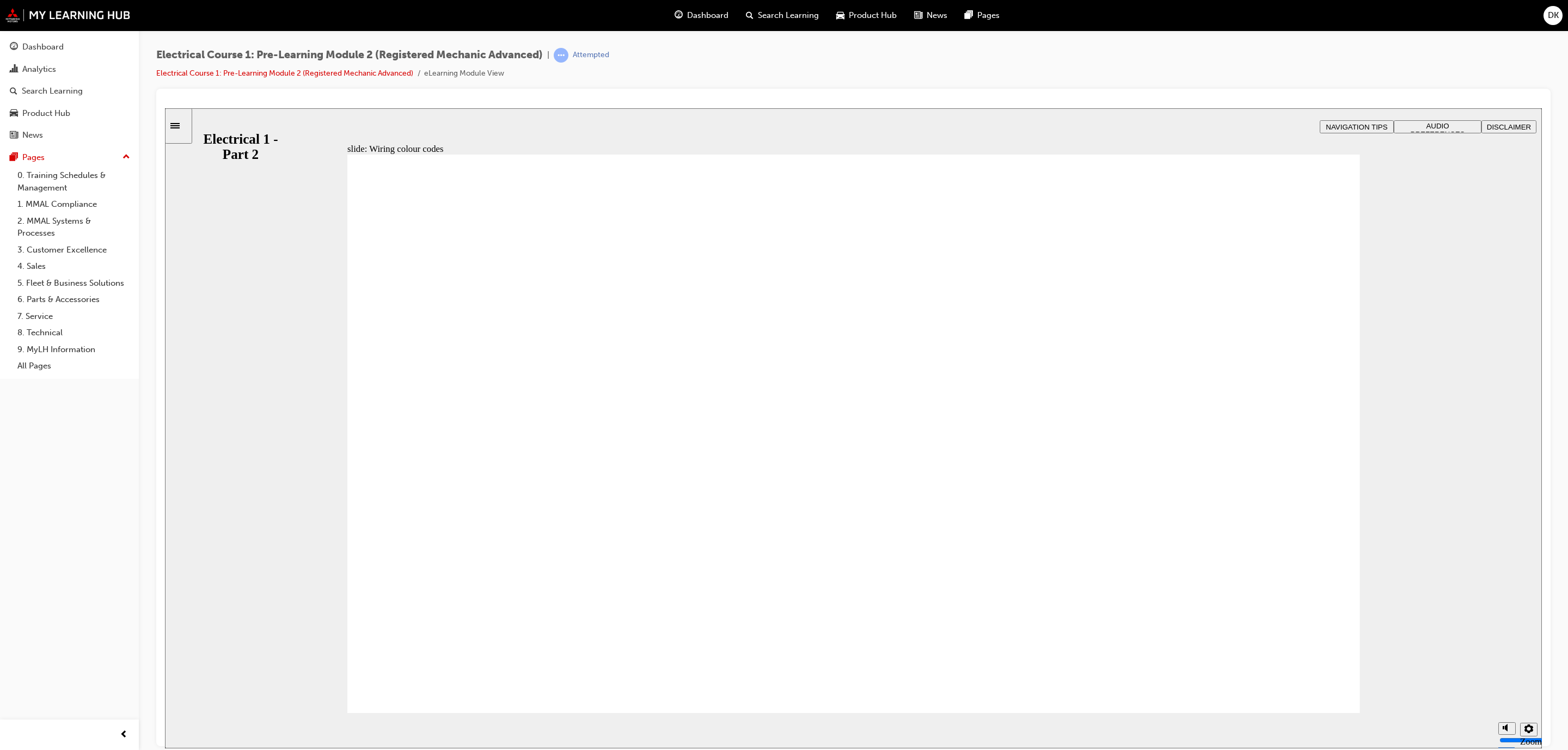
drag, startPoint x: 534, startPoint y: 400, endPoint x: 541, endPoint y: 423, distance: 24.0
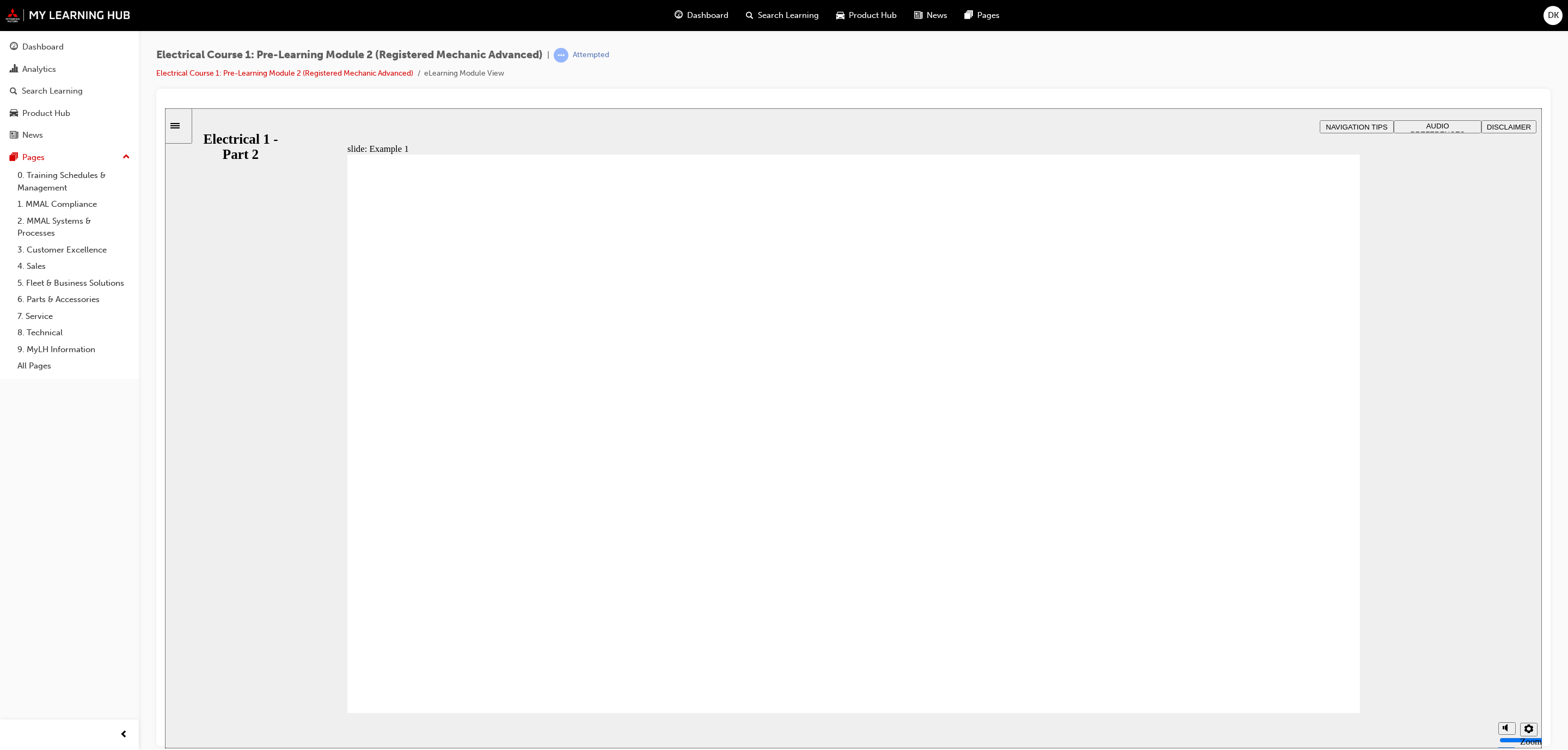
drag, startPoint x: 1268, startPoint y: 683, endPoint x: 1258, endPoint y: 684, distance: 10.0
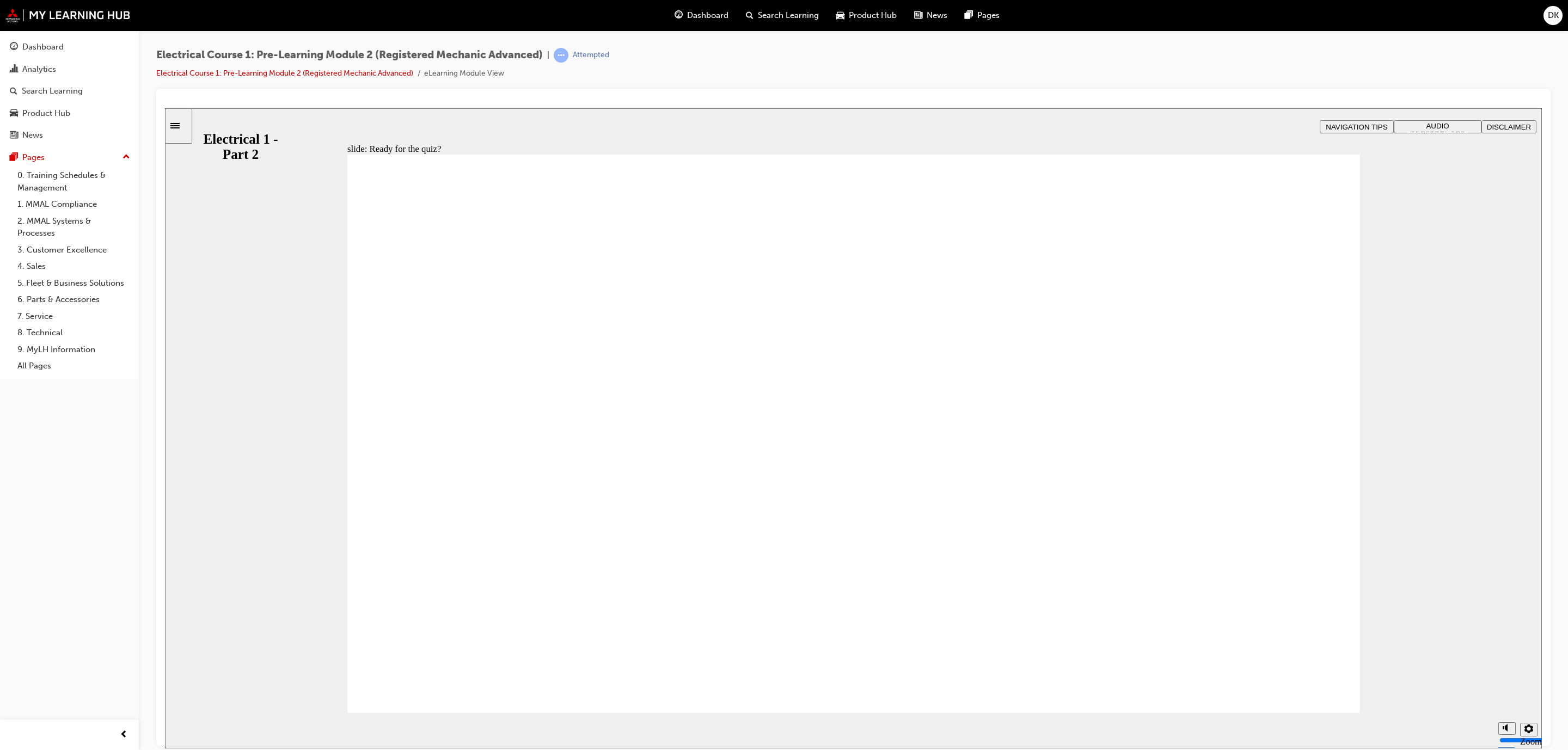
radio input "true"
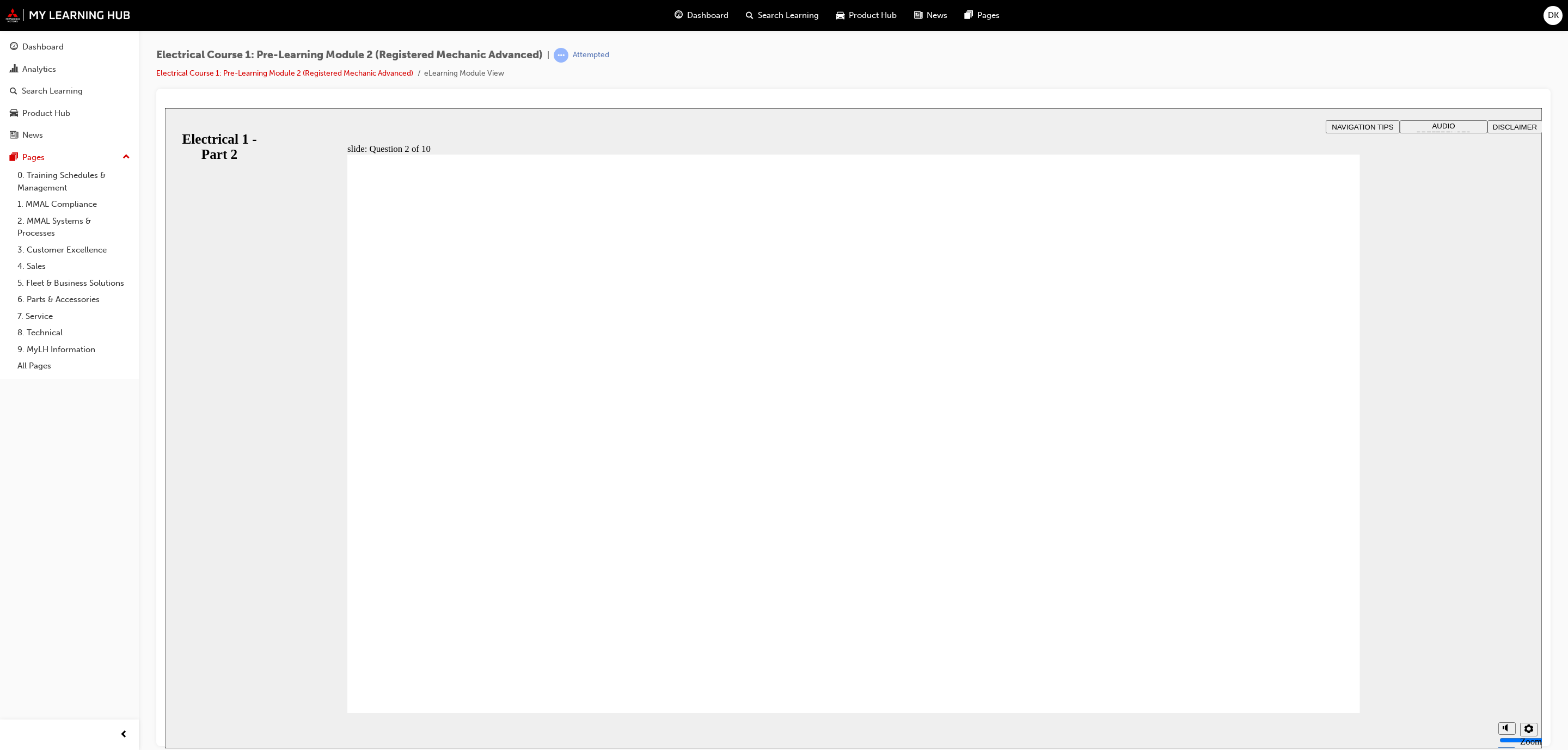
radio input "true"
radio input "false"
radio input "true"
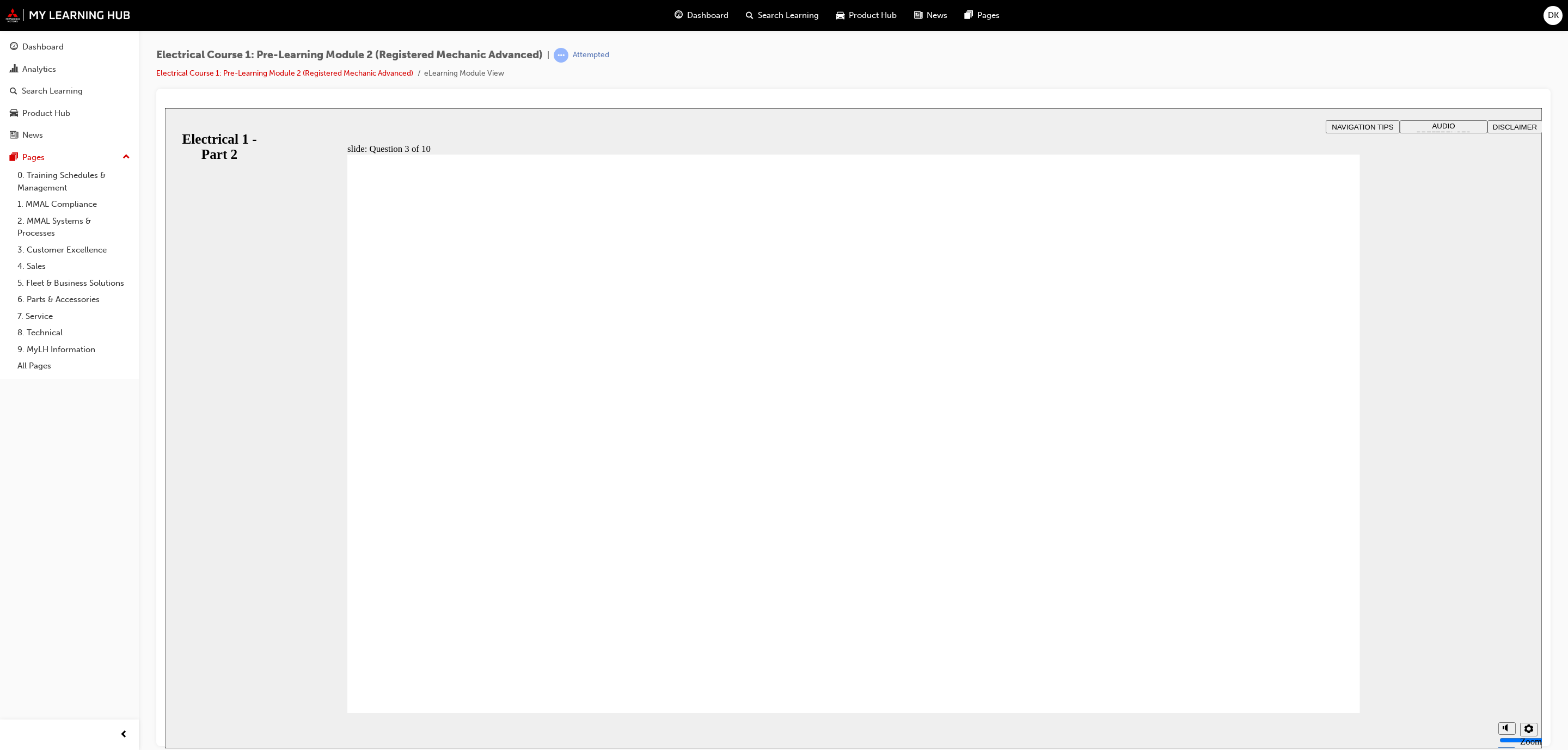
radio input "true"
radio input "false"
radio input "true"
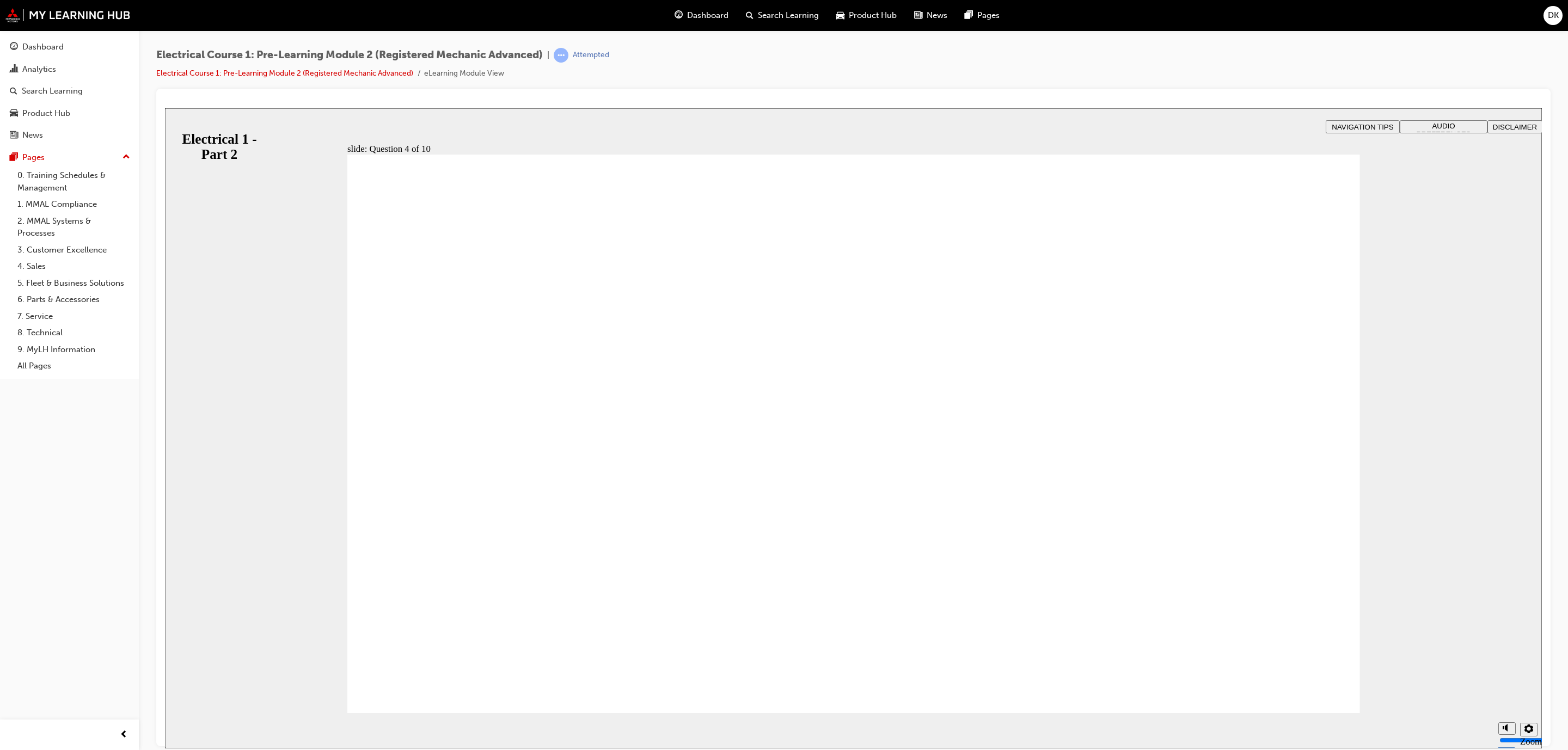
radio input "true"
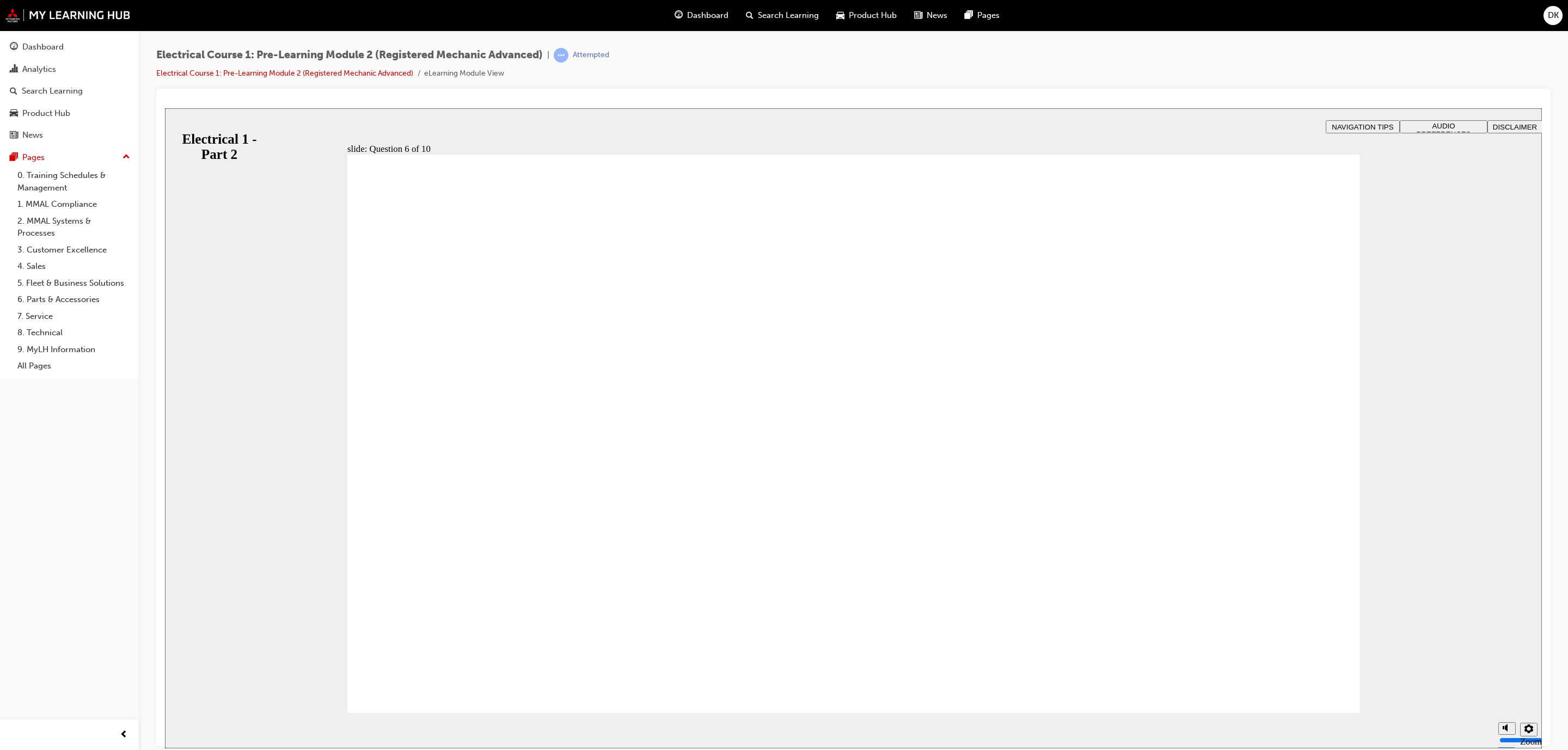
click at [309, 465] on div "slide: Question 6 of 10 Rectangle 1 Rectangle 3 Question 6 of 10 What is the me…" at bounding box center [853, 428] width 1377 height 640
radio input "true"
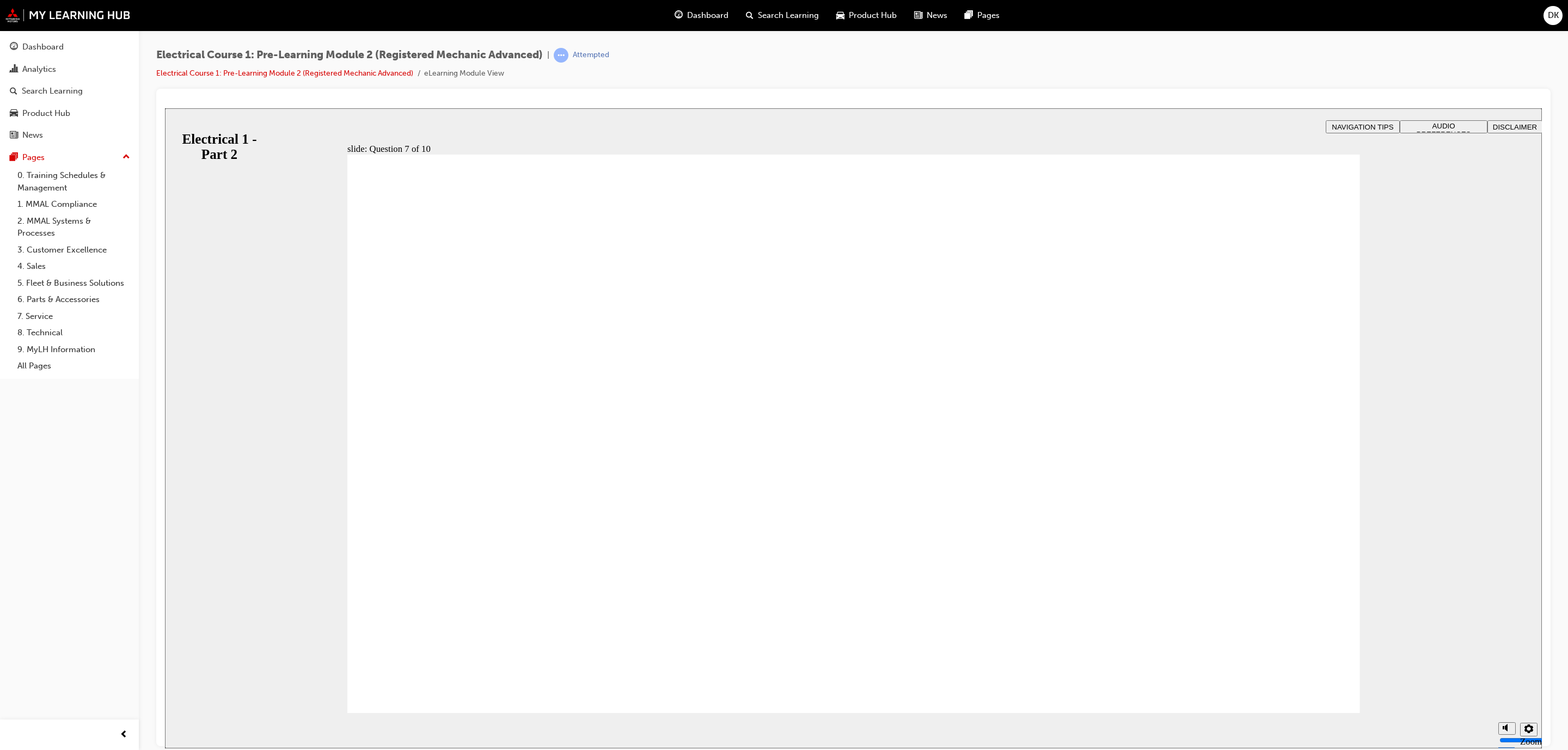
radio input "true"
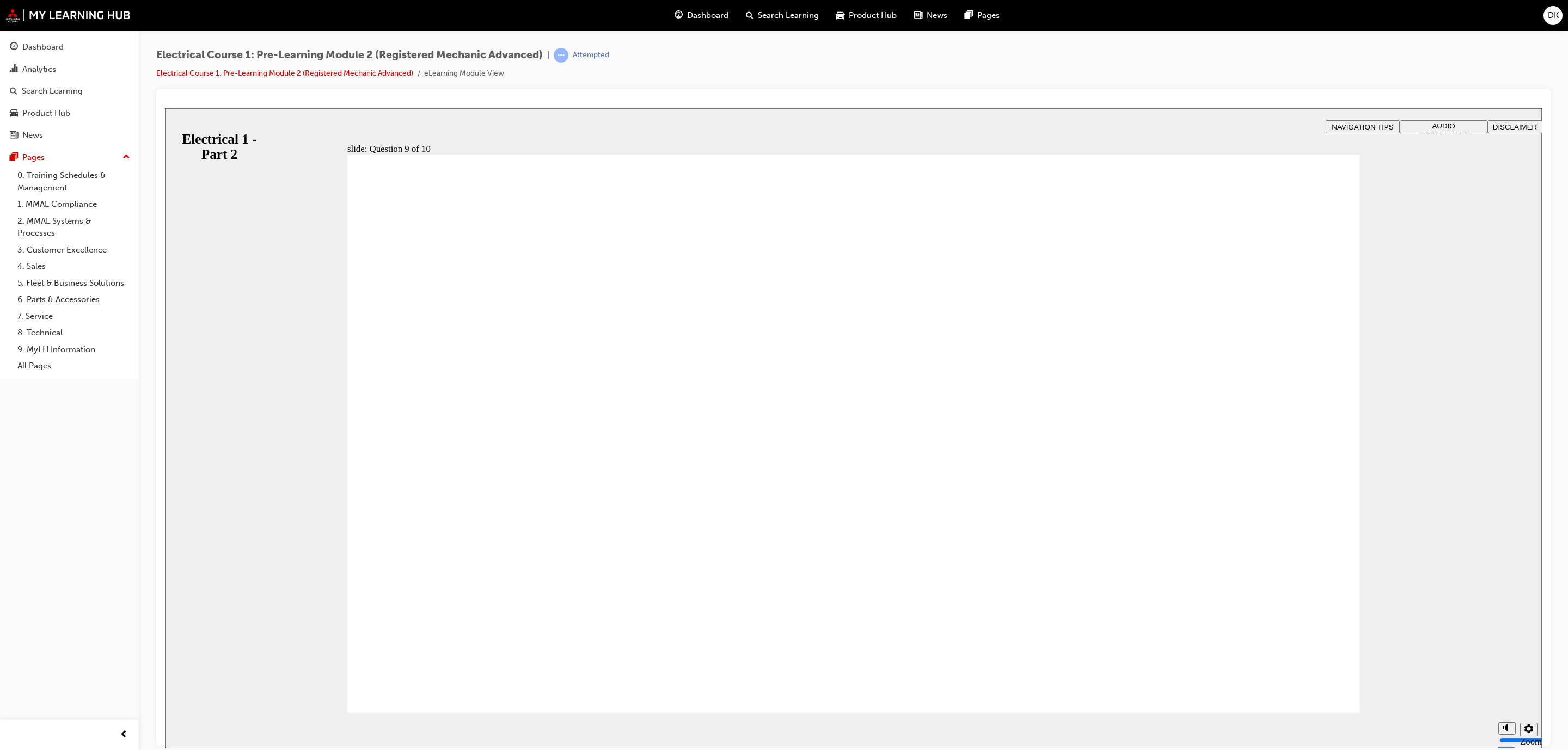
radio input "true"
